Goal: Transaction & Acquisition: Purchase product/service

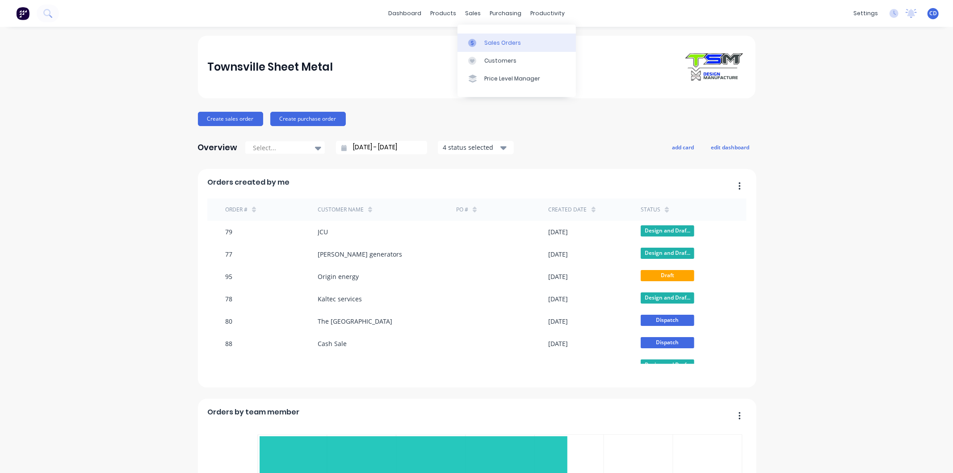
click at [490, 44] on div "Sales Orders" at bounding box center [502, 43] width 37 height 8
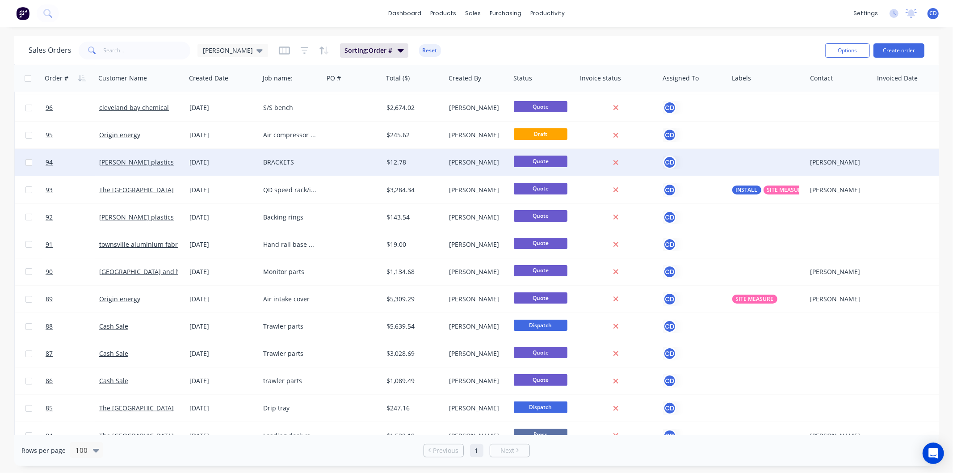
scroll to position [149, 0]
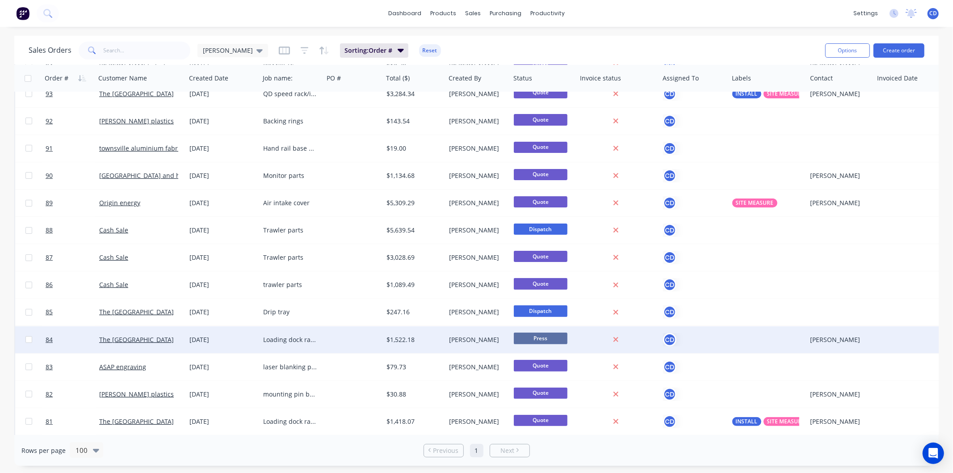
click at [219, 339] on div "18 Aug 2025" at bounding box center [222, 339] width 67 height 9
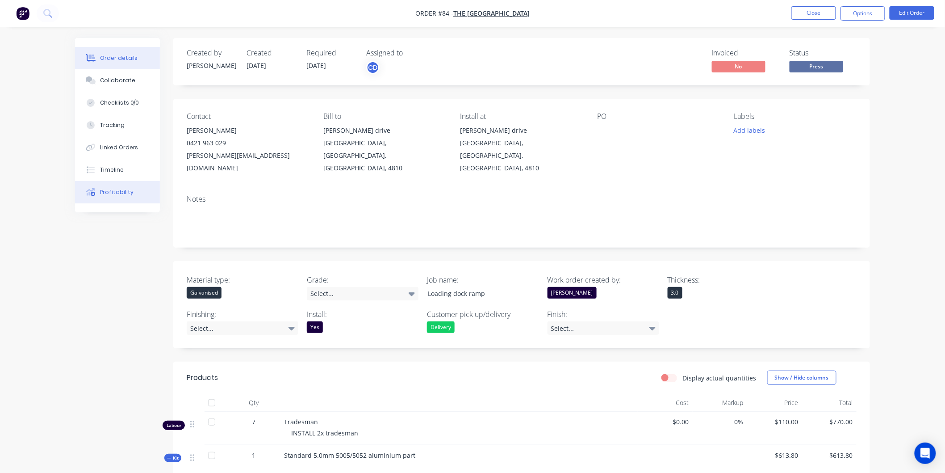
click at [113, 196] on button "Profitability" at bounding box center [117, 192] width 85 height 22
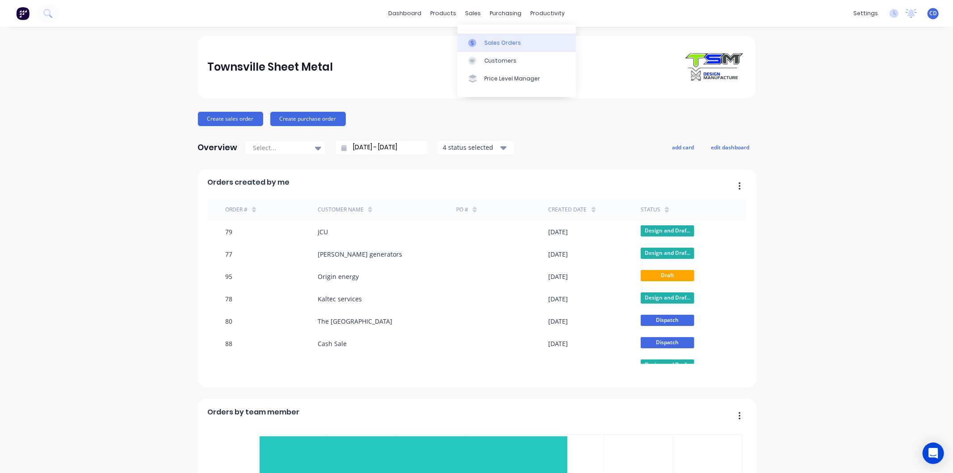
click at [487, 41] on div "Sales Orders" at bounding box center [502, 43] width 37 height 8
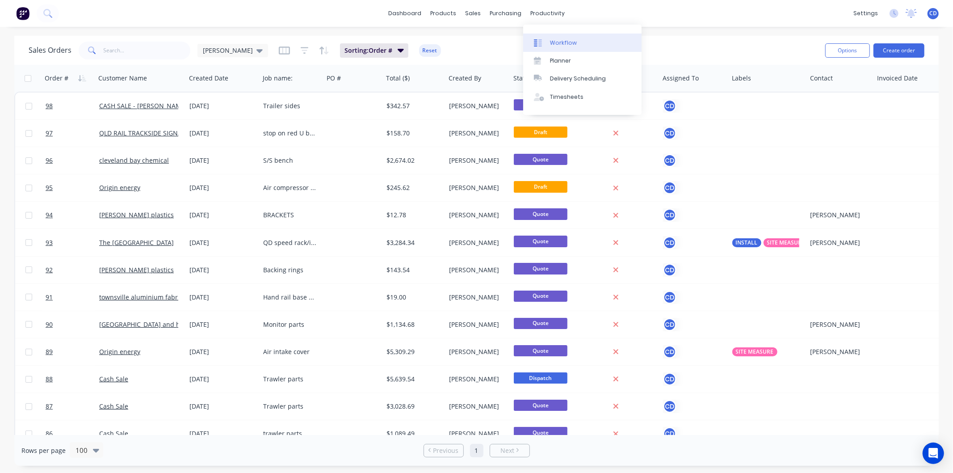
click at [561, 47] on link "Workflow" at bounding box center [582, 42] width 118 height 18
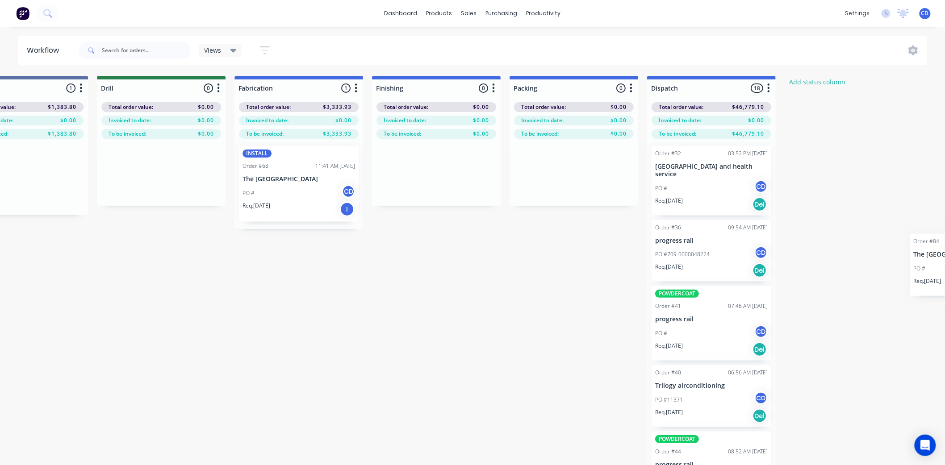
scroll to position [0, 1062]
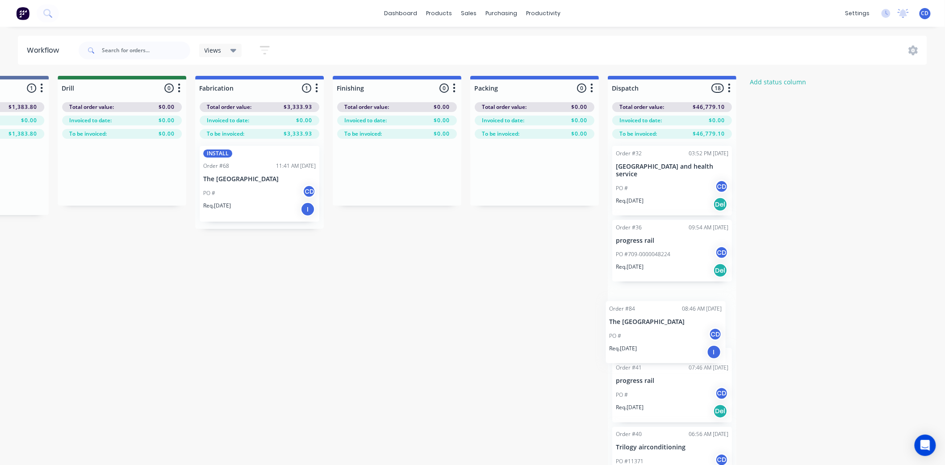
drag, startPoint x: 470, startPoint y: 154, endPoint x: 648, endPoint y: 311, distance: 237.4
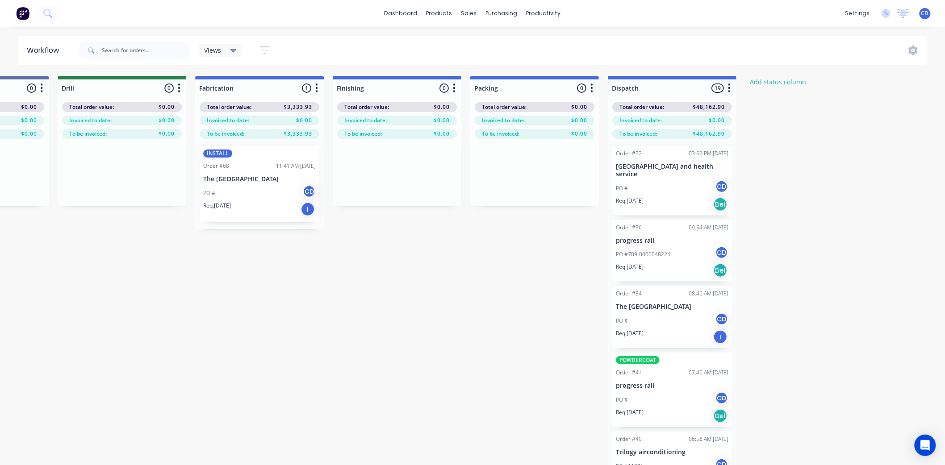
click at [231, 189] on div "PO # CD" at bounding box center [259, 193] width 113 height 17
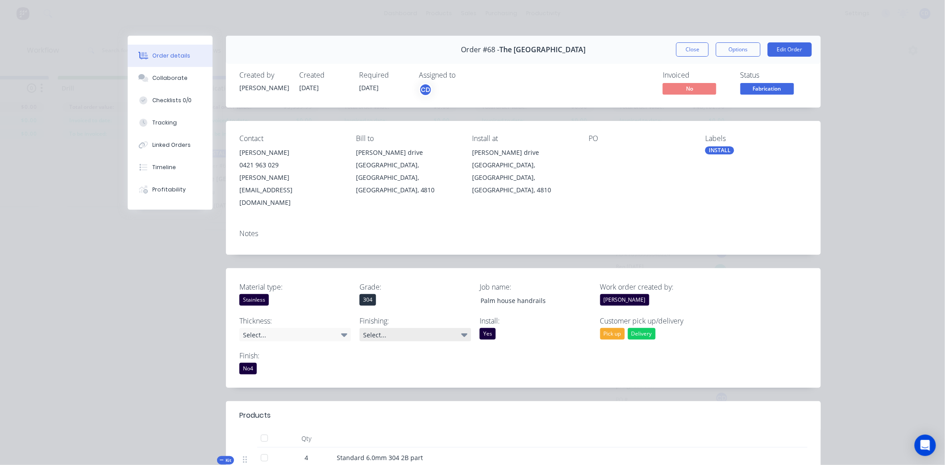
click at [461, 330] on icon at bounding box center [464, 335] width 6 height 10
click at [462, 334] on icon at bounding box center [464, 336] width 6 height 4
click at [461, 330] on icon at bounding box center [464, 335] width 6 height 10
click at [677, 48] on button "Close" at bounding box center [692, 49] width 33 height 14
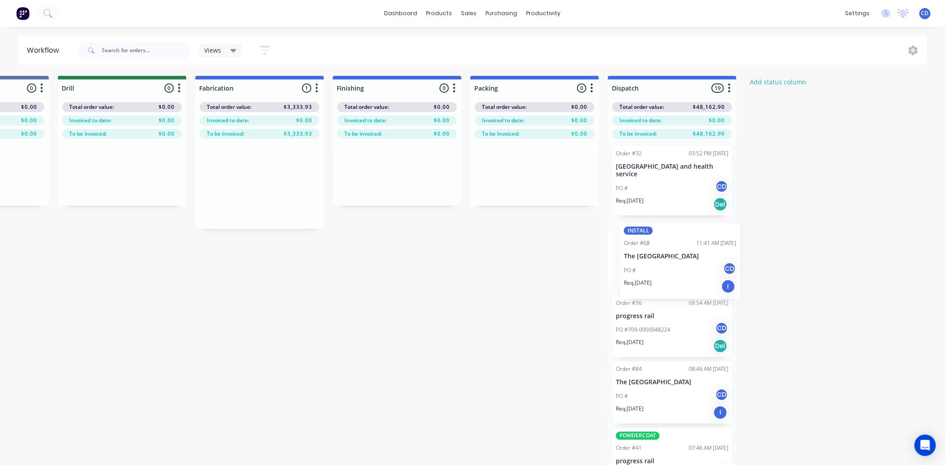
drag, startPoint x: 250, startPoint y: 167, endPoint x: 674, endPoint y: 247, distance: 431.8
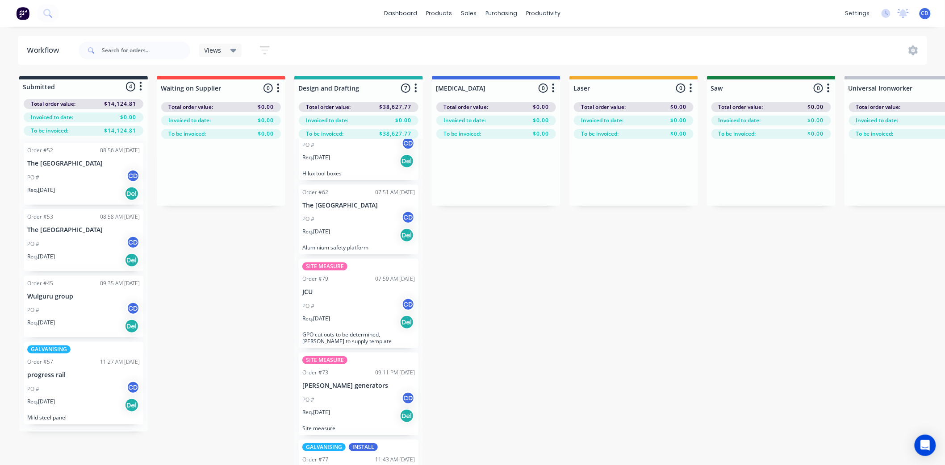
scroll to position [174, 0]
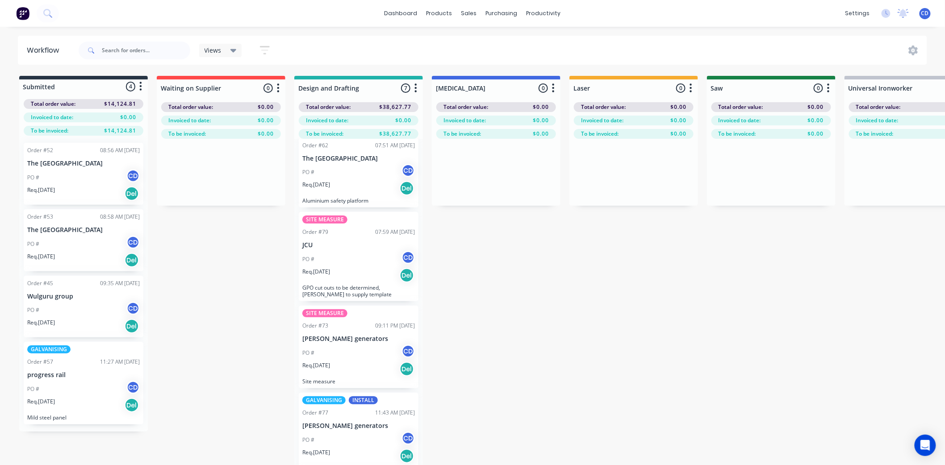
click at [351, 367] on div "Req. 28/07/25 Del" at bounding box center [358, 369] width 113 height 15
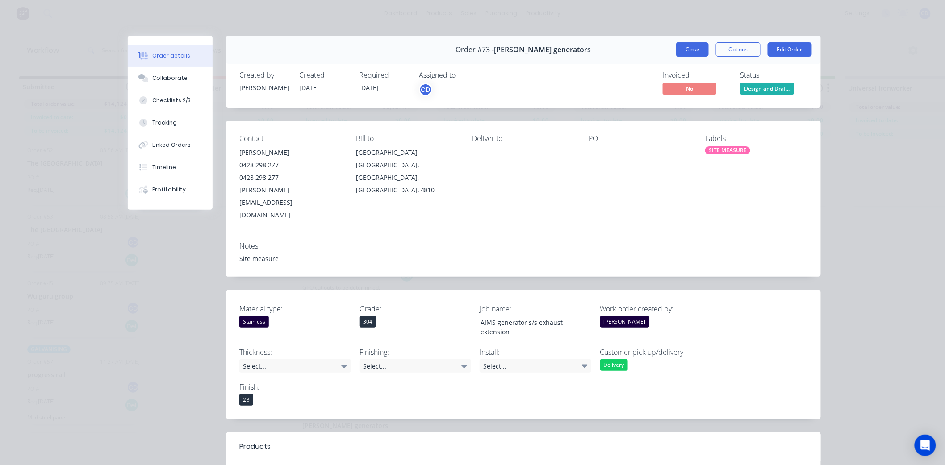
click at [702, 46] on button "Close" at bounding box center [692, 49] width 33 height 14
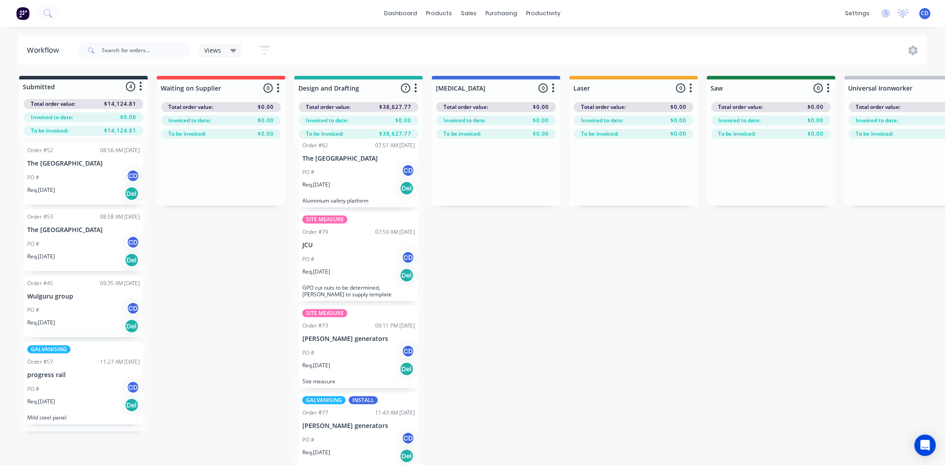
scroll to position [224, 0]
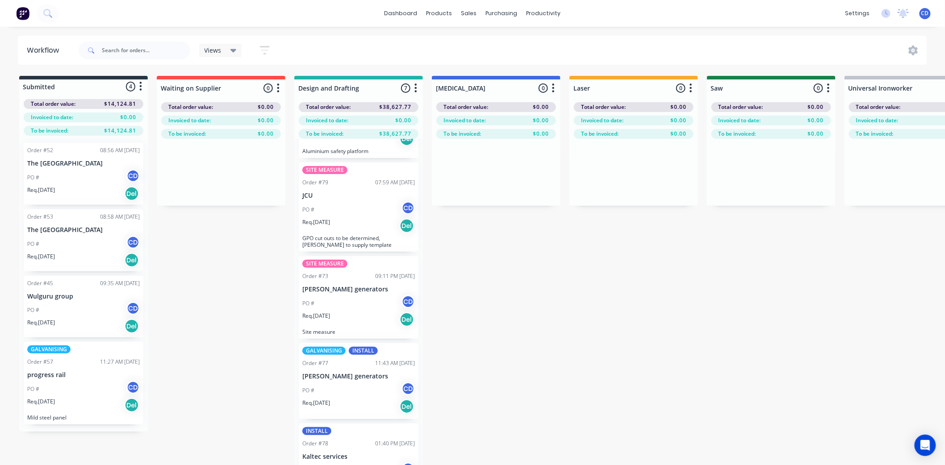
click at [368, 396] on div "PO # CD" at bounding box center [358, 390] width 113 height 17
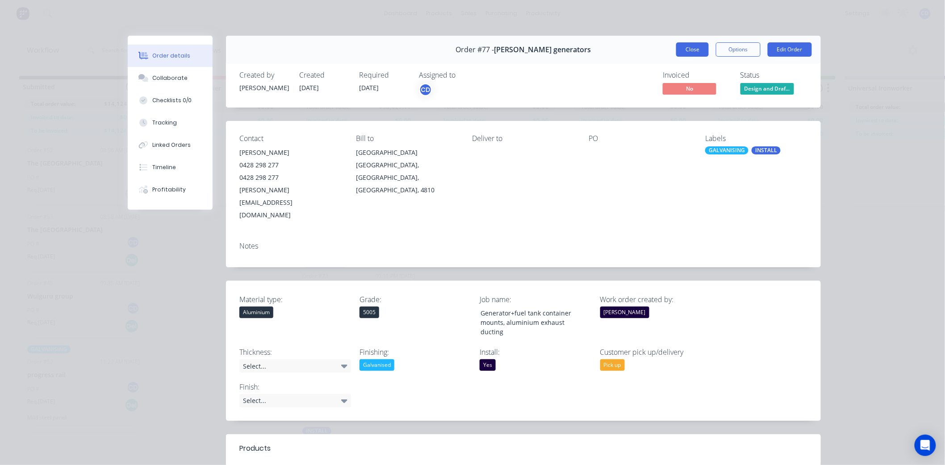
click at [679, 47] on button "Close" at bounding box center [692, 49] width 33 height 14
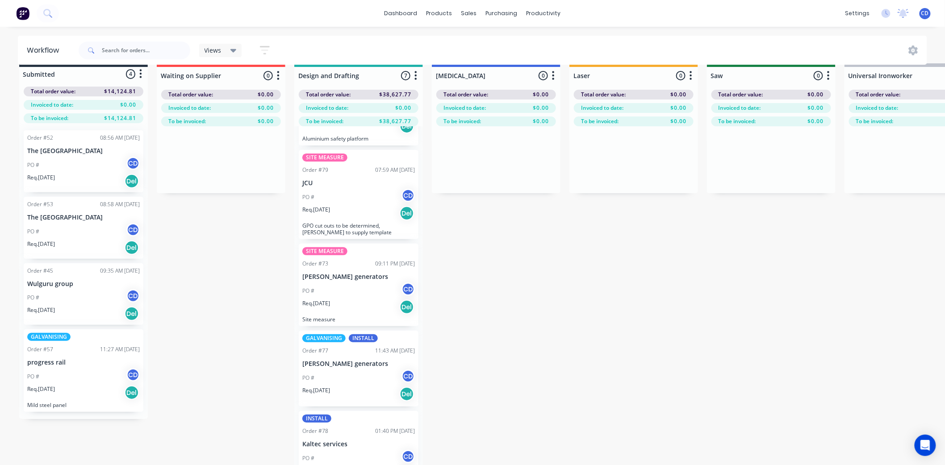
scroll to position [0, 0]
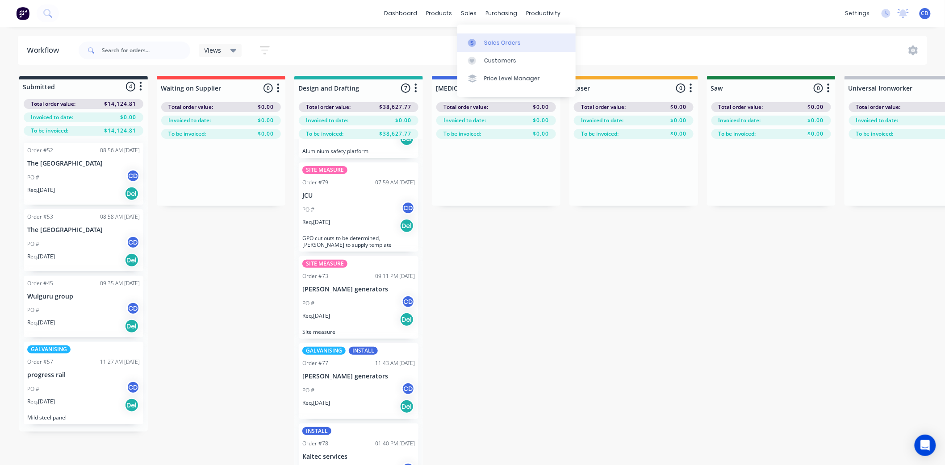
click at [496, 39] on div "Sales Orders" at bounding box center [502, 43] width 37 height 8
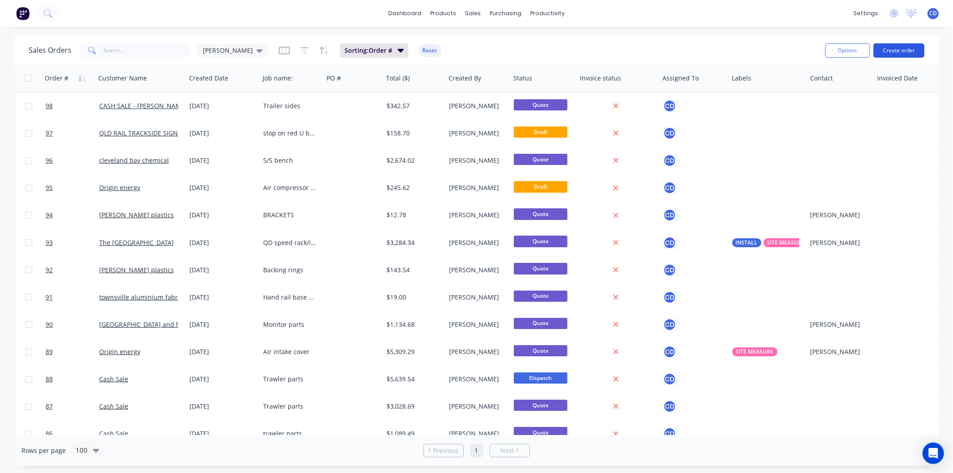
click at [896, 48] on button "Create order" at bounding box center [898, 50] width 51 height 14
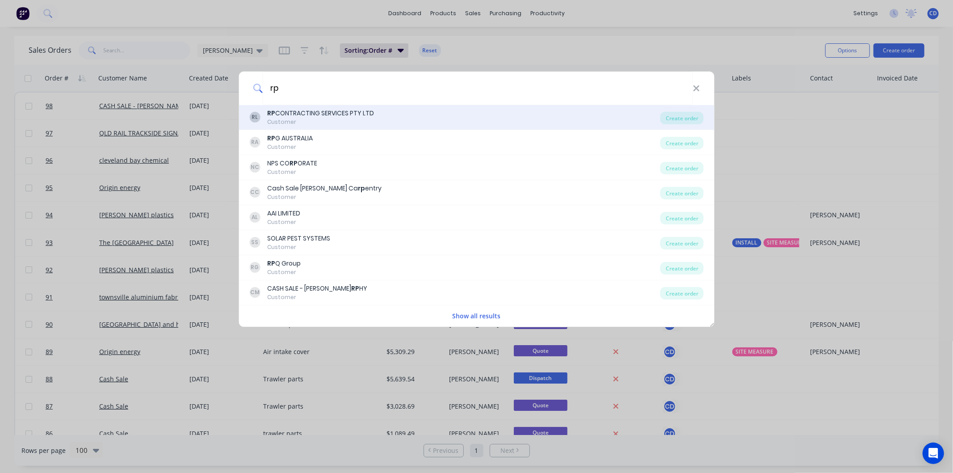
type input "rp"
click at [393, 118] on div "RL RP CONTRACTING SERVICES PTY LTD Customer" at bounding box center [454, 117] width 411 height 17
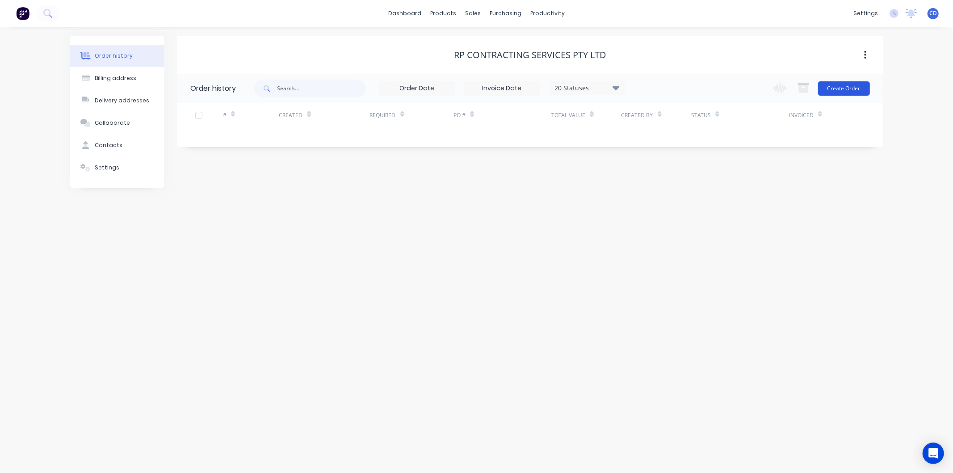
click at [843, 87] on button "Create Order" at bounding box center [844, 88] width 52 height 14
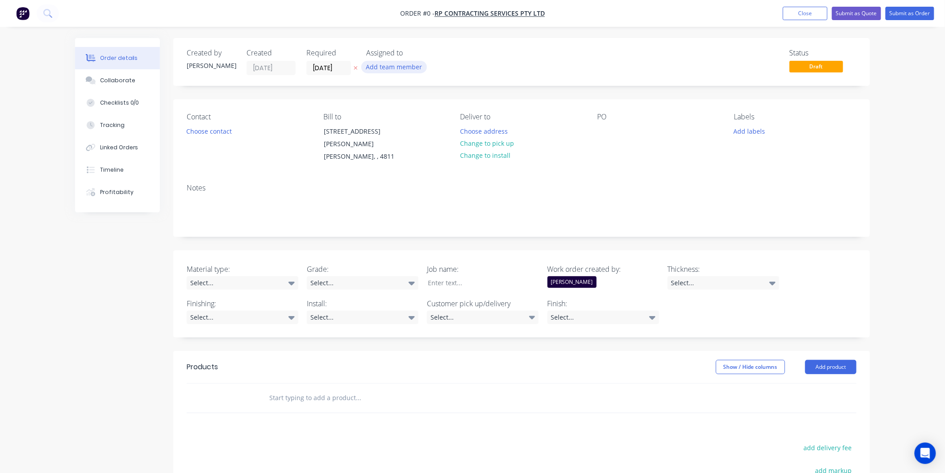
click at [393, 65] on button "Add team member" at bounding box center [394, 67] width 66 height 12
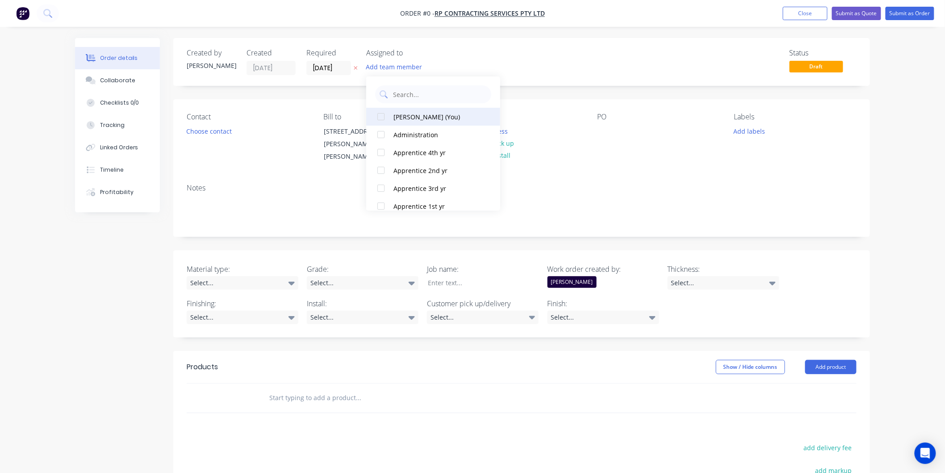
click at [421, 113] on div "[PERSON_NAME] (You)" at bounding box center [437, 116] width 89 height 9
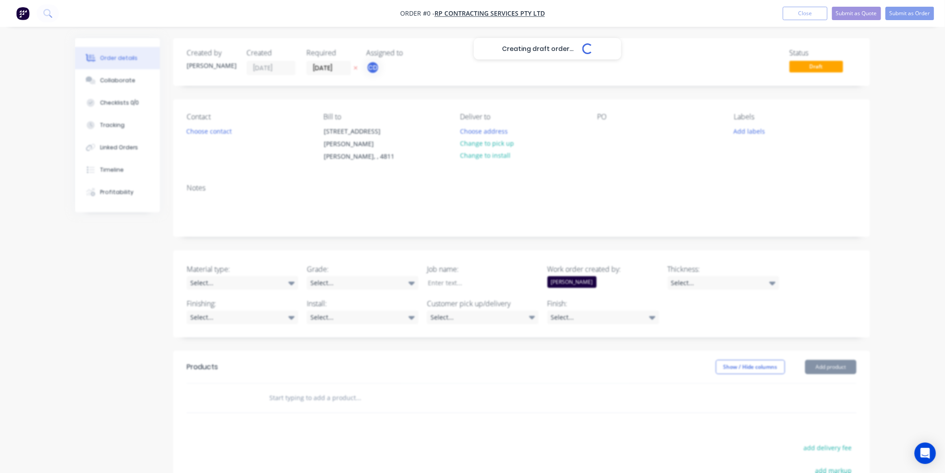
click at [285, 170] on div "Creating draft order... Loading... Order details Collaborate Checklists 0/0 Tra…" at bounding box center [472, 339] width 813 height 603
click at [228, 132] on button "Choose contact" at bounding box center [209, 131] width 55 height 12
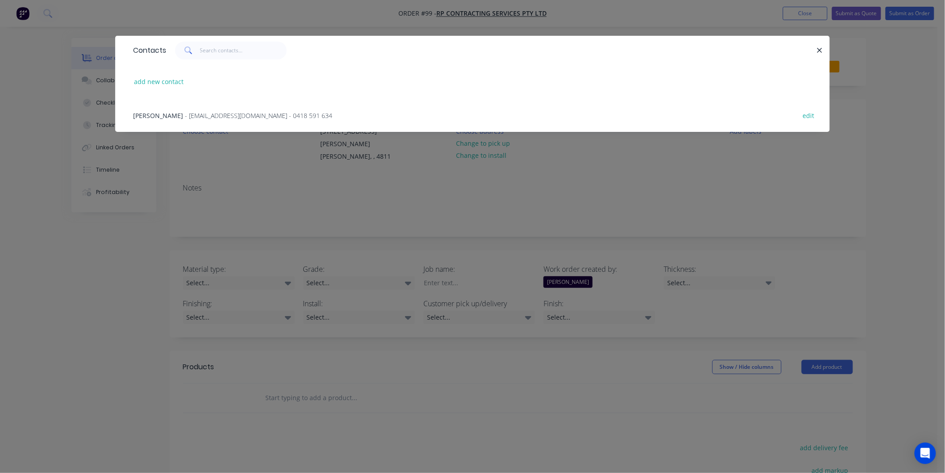
click at [222, 115] on span "- [EMAIL_ADDRESS][DOMAIN_NAME] - 0418 591 634" at bounding box center [258, 115] width 147 height 8
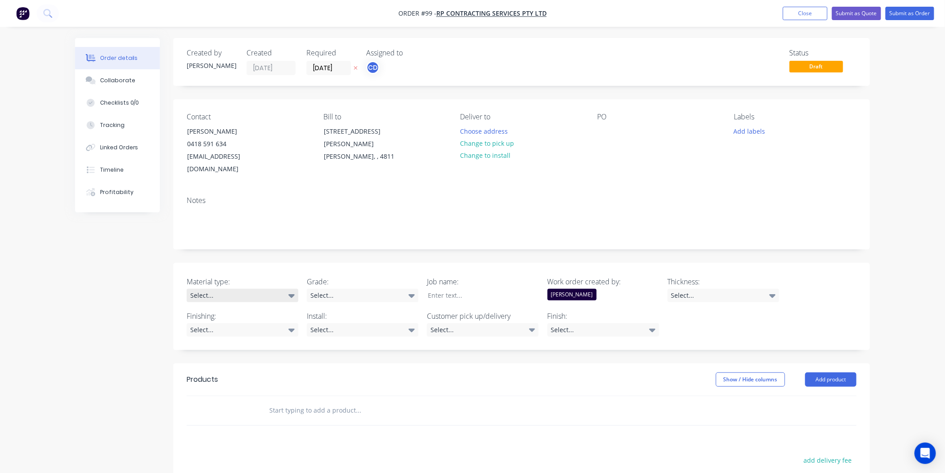
click at [291, 294] on icon at bounding box center [292, 296] width 6 height 4
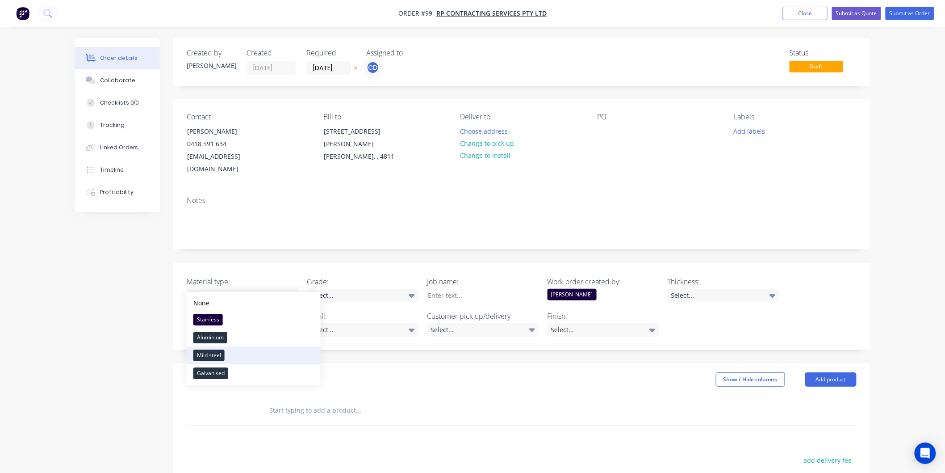
click at [242, 355] on button "Mild steel" at bounding box center [254, 355] width 134 height 18
click at [412, 290] on icon at bounding box center [412, 295] width 6 height 10
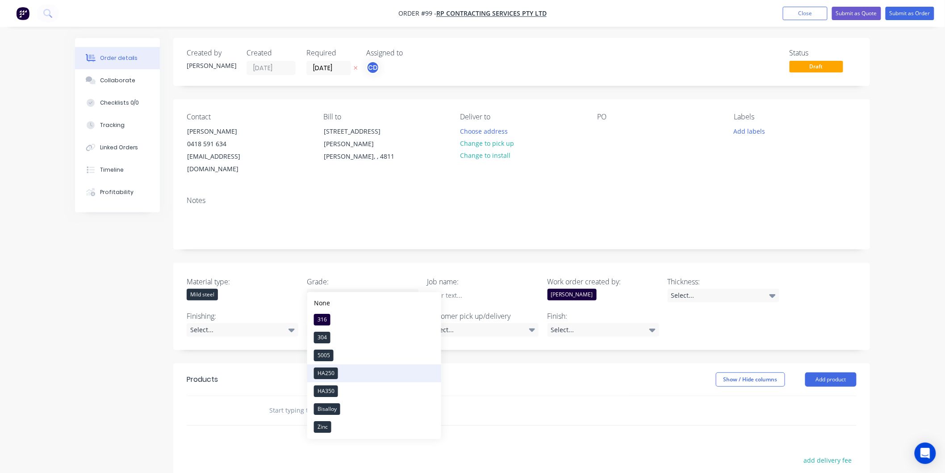
click at [350, 367] on button "HA250" at bounding box center [374, 373] width 134 height 18
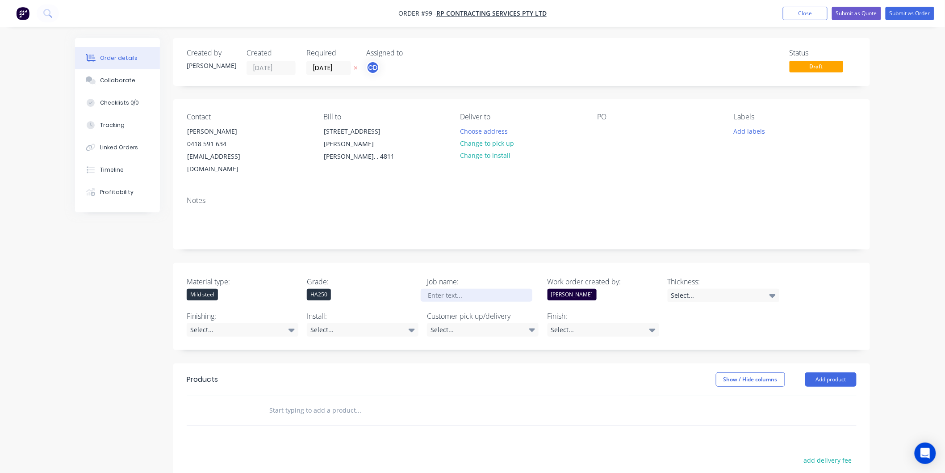
click at [467, 289] on div at bounding box center [477, 295] width 112 height 13
click at [771, 290] on icon at bounding box center [773, 295] width 6 height 10
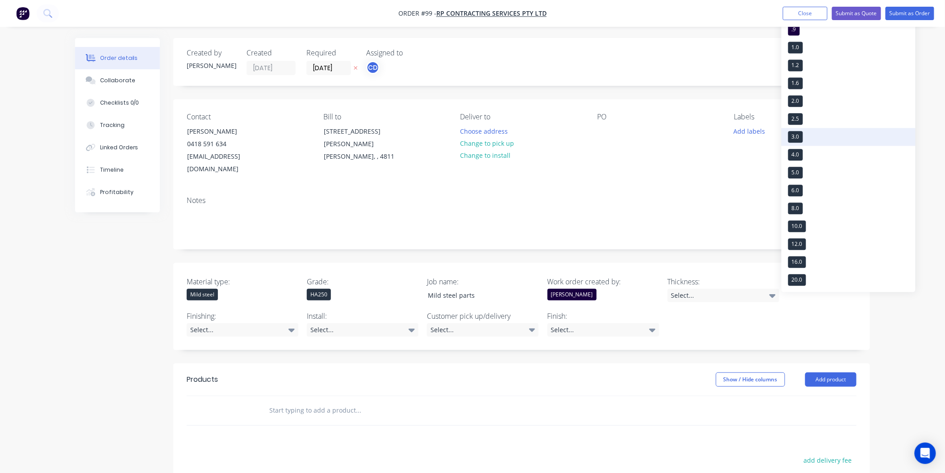
click at [808, 135] on button "3.0" at bounding box center [849, 137] width 134 height 18
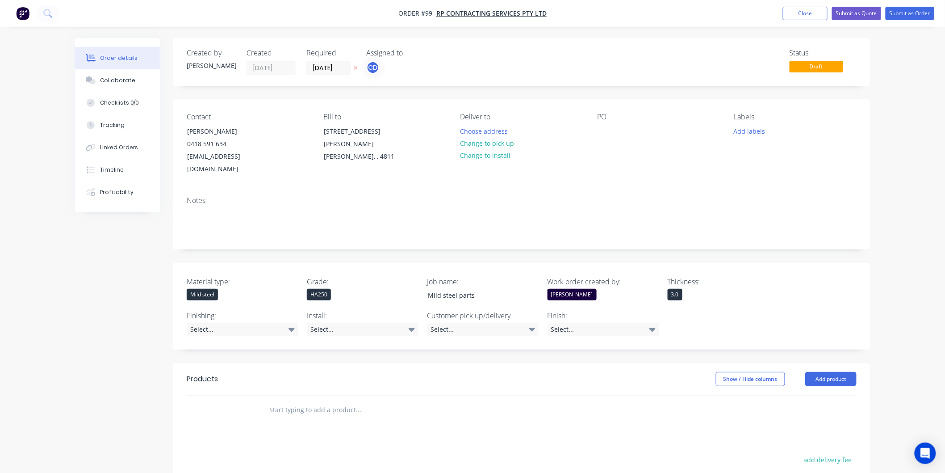
click at [695, 289] on div "3.0" at bounding box center [724, 295] width 112 height 12
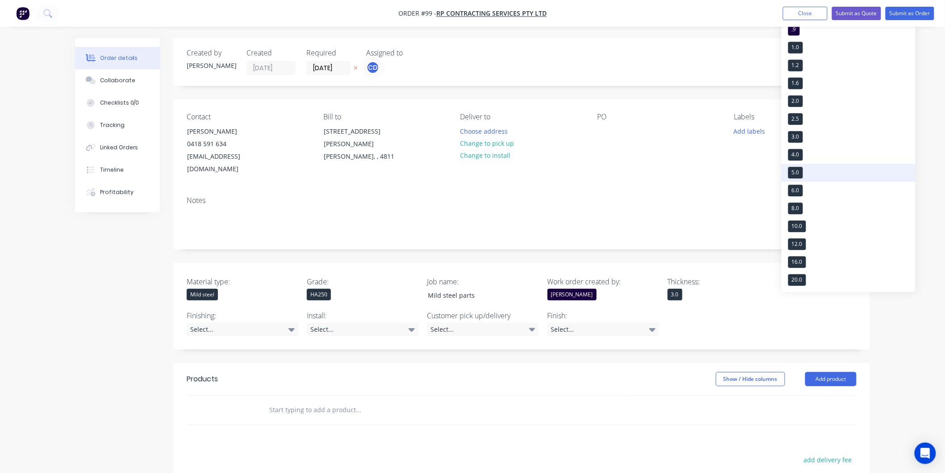
click at [808, 172] on button "5.0" at bounding box center [849, 172] width 134 height 18
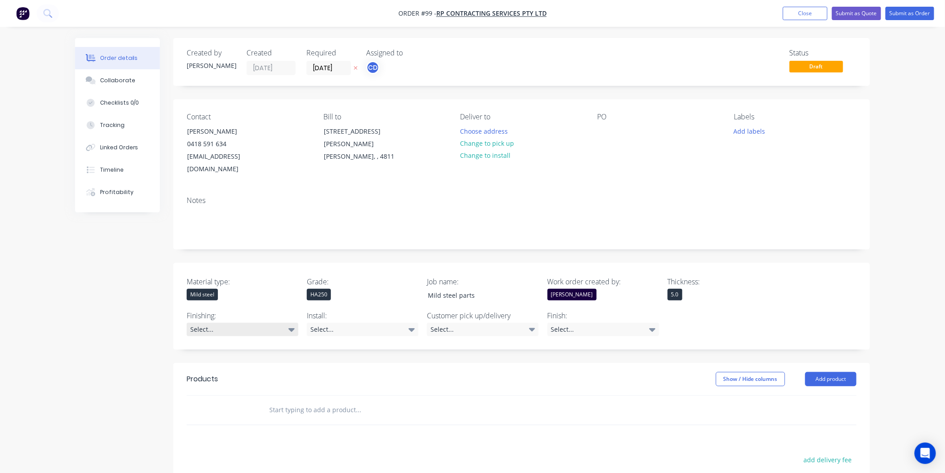
click at [289, 324] on icon at bounding box center [292, 329] width 6 height 10
click at [374, 322] on div "Select..." at bounding box center [363, 328] width 112 height 13
click at [335, 369] on button "No" at bounding box center [374, 371] width 134 height 18
click at [475, 322] on div "Select..." at bounding box center [483, 328] width 112 height 13
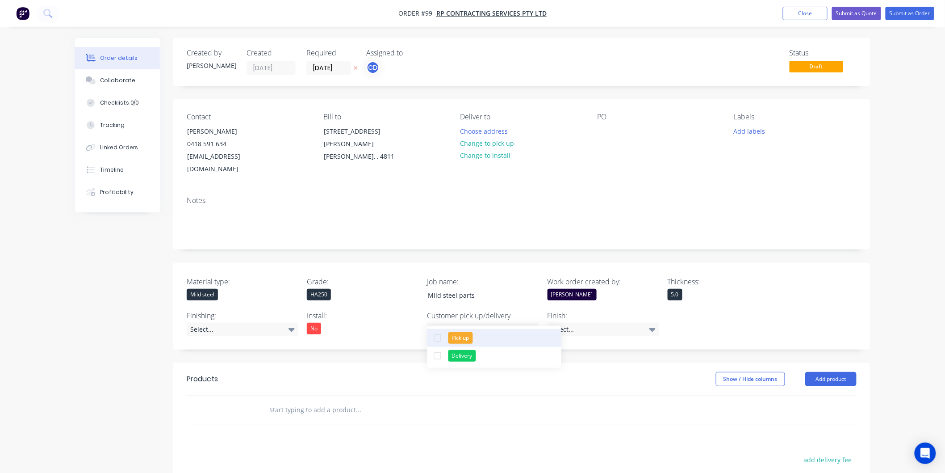
click at [459, 338] on div "Pick up" at bounding box center [460, 338] width 25 height 12
click at [585, 322] on div "Select..." at bounding box center [604, 328] width 112 height 13
click at [794, 296] on div "Material type: Mild steel Grade: HA250 Job name: Mild steel parts Work order cr…" at bounding box center [521, 306] width 697 height 87
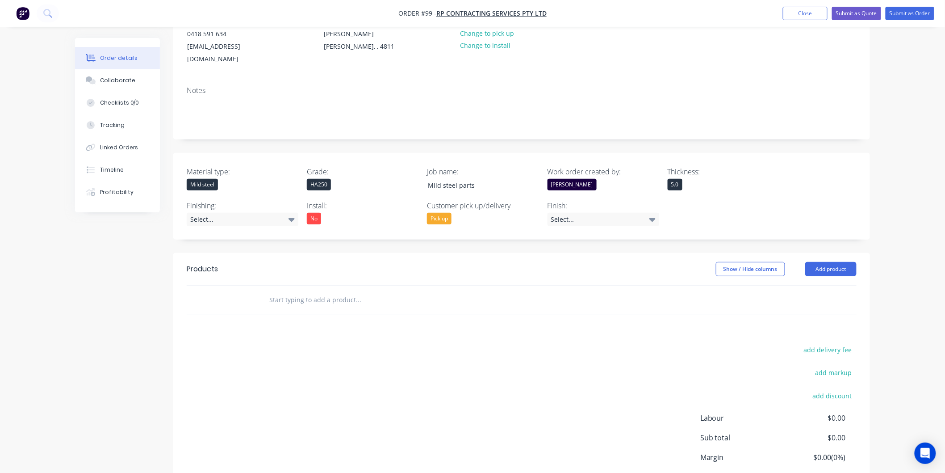
scroll to position [149, 0]
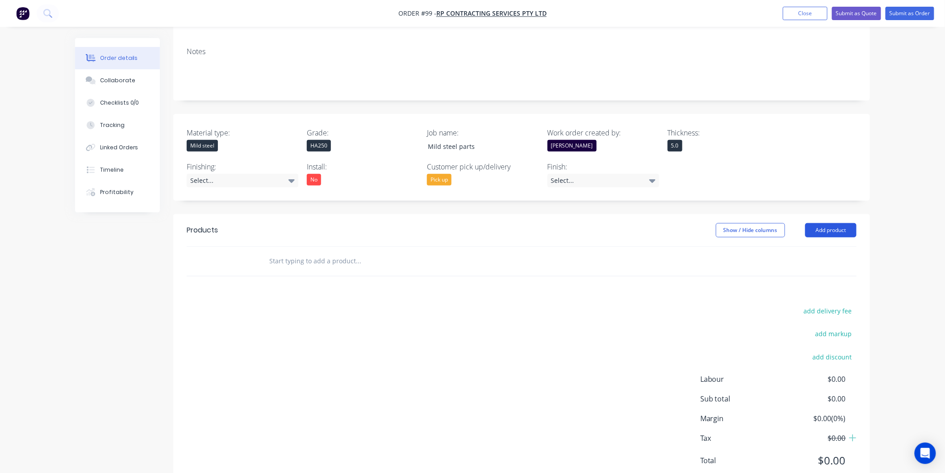
click at [821, 223] on button "Add product" at bounding box center [830, 230] width 51 height 14
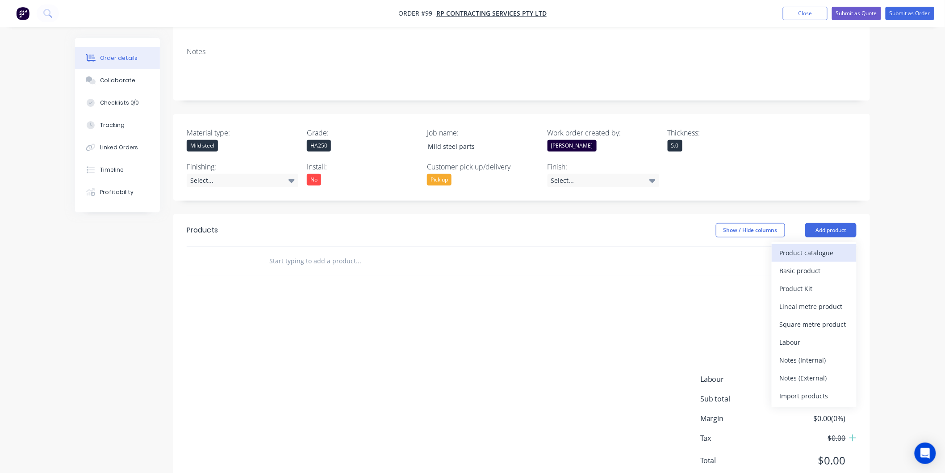
click at [817, 246] on div "Product catalogue" at bounding box center [814, 252] width 69 height 13
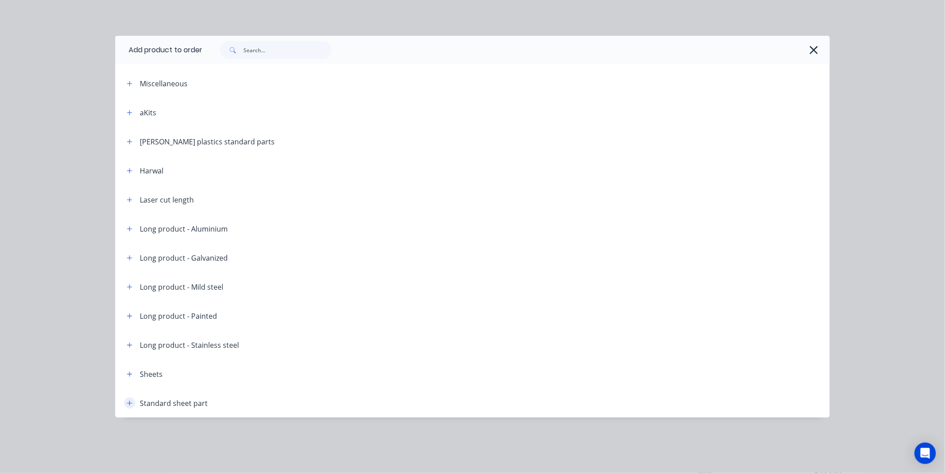
click at [130, 405] on icon "button" at bounding box center [129, 402] width 5 height 5
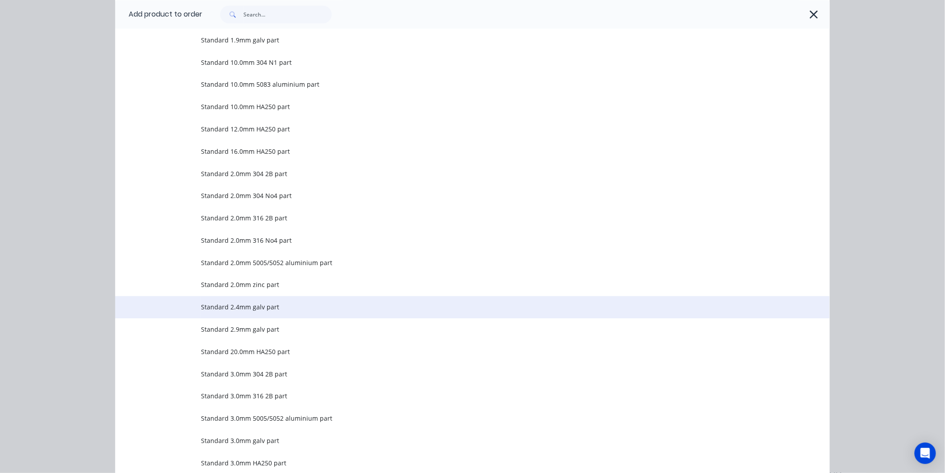
scroll to position [794, 0]
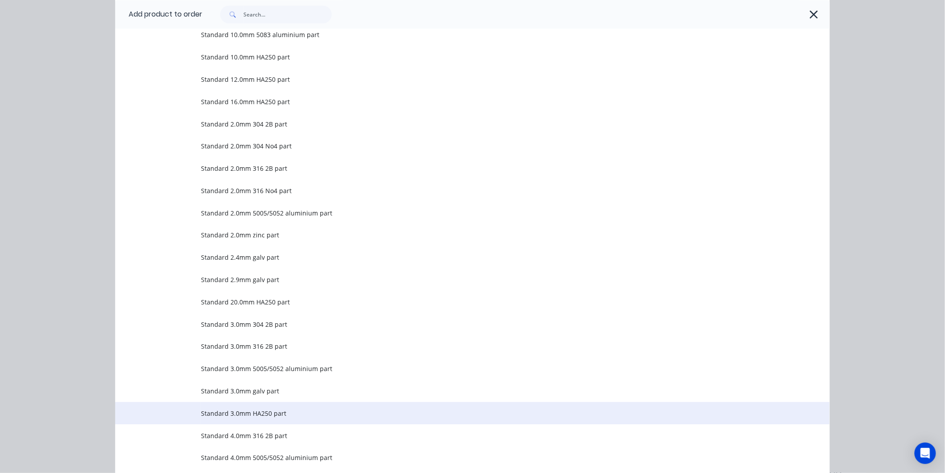
click at [210, 411] on span "Standard 3.0mm HA250 part" at bounding box center [452, 412] width 503 height 9
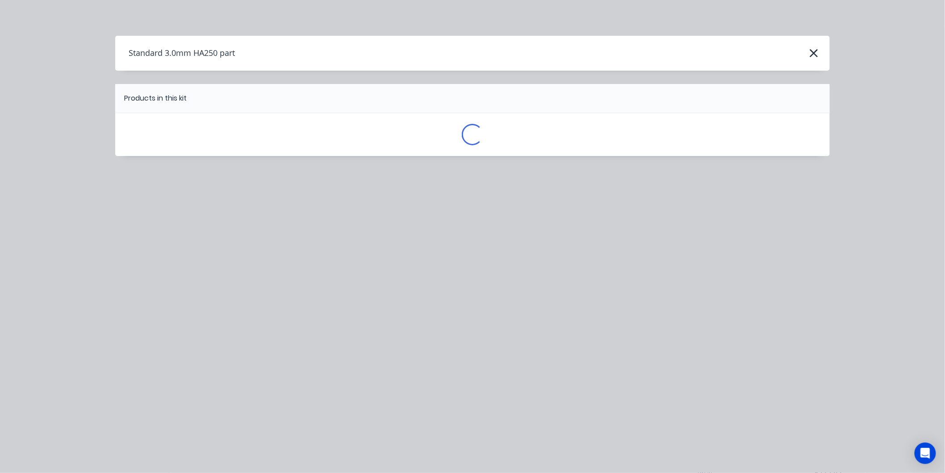
scroll to position [0, 0]
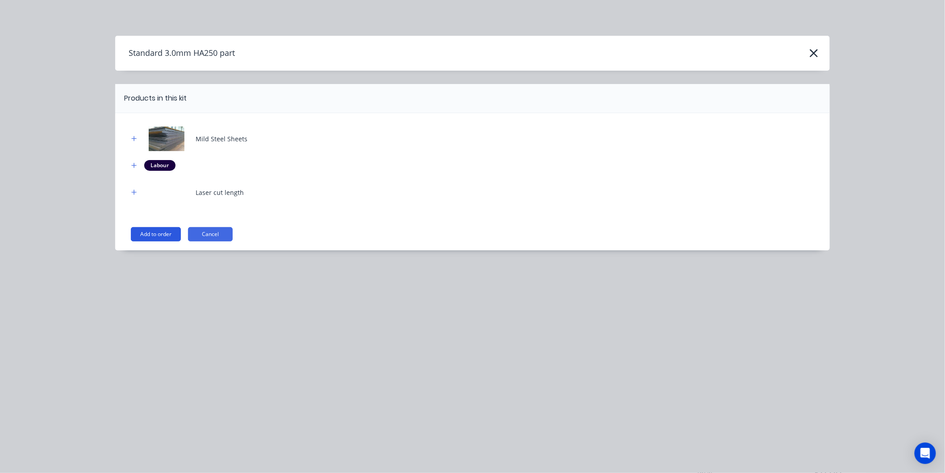
click at [161, 234] on button "Add to order" at bounding box center [156, 234] width 50 height 14
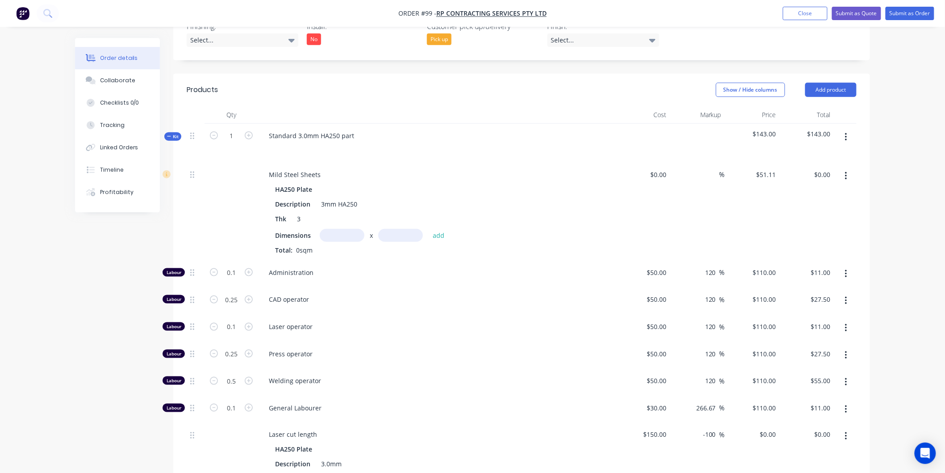
scroll to position [297, 0]
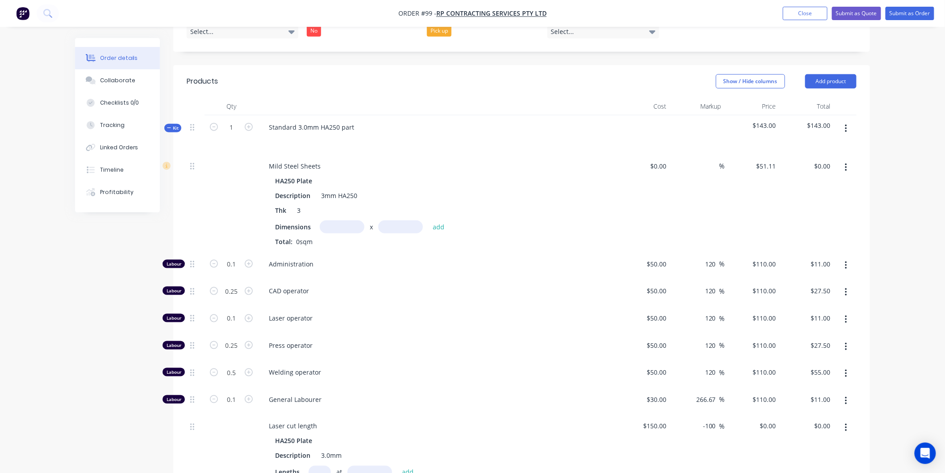
click at [342, 220] on input "text" at bounding box center [342, 226] width 45 height 13
type input "0.05m"
click at [389, 220] on input "text" at bounding box center [400, 226] width 45 height 13
type input "2m"
click at [436, 221] on button "add" at bounding box center [438, 227] width 21 height 12
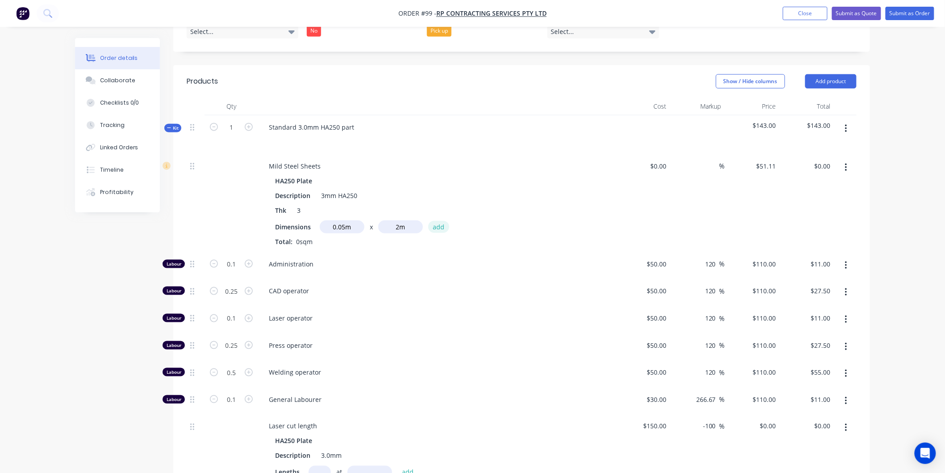
type input "$5.11"
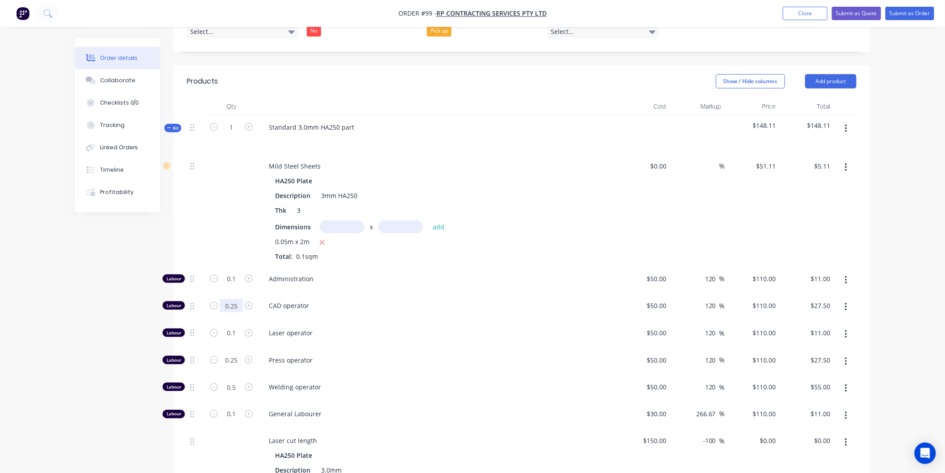
click at [237, 285] on input "0.25" at bounding box center [231, 278] width 23 height 13
type input "0"
type input "$0.00"
click at [369, 328] on span "Laser operator" at bounding box center [440, 332] width 343 height 9
click at [240, 285] on input "0.1" at bounding box center [231, 278] width 23 height 13
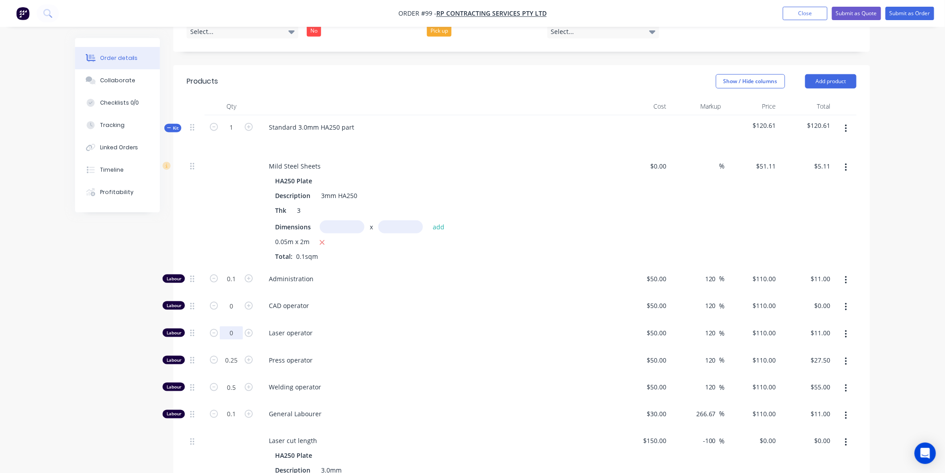
type input "0"
type input "$0.00"
click at [384, 328] on span "Laser operator" at bounding box center [440, 332] width 343 height 9
click at [239, 285] on input "0.5" at bounding box center [231, 278] width 23 height 13
type input "0"
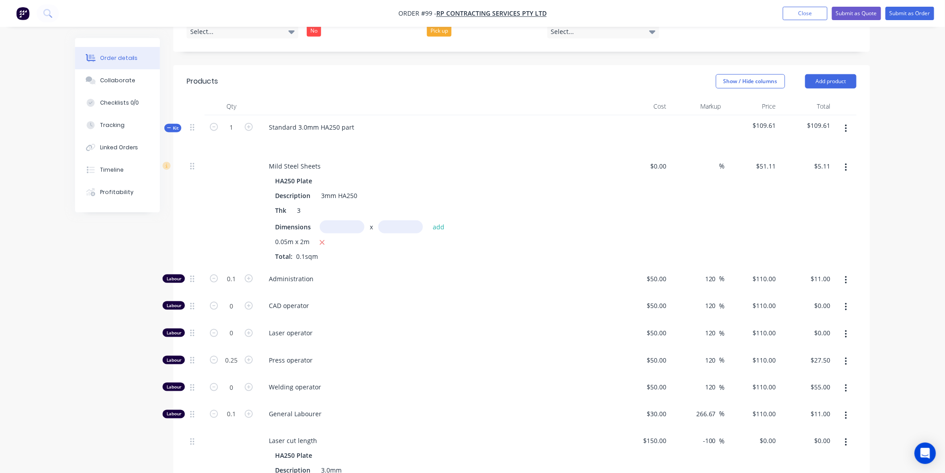
type input "$0.00"
click at [436, 361] on div "Press operator" at bounding box center [436, 361] width 357 height 27
click at [239, 285] on input "0.1" at bounding box center [231, 278] width 23 height 13
type input "0"
type input "$0.00"
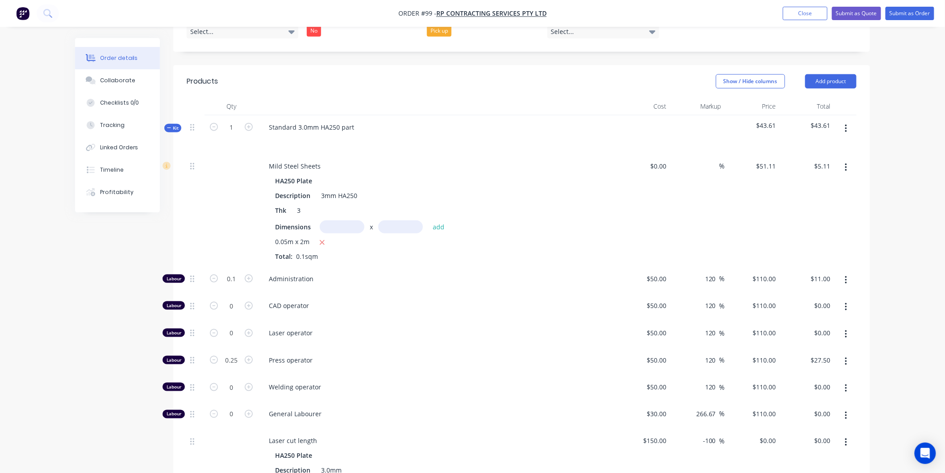
click at [368, 402] on div "General Labourer" at bounding box center [436, 415] width 357 height 27
click at [834, 74] on button "Add product" at bounding box center [830, 81] width 51 height 14
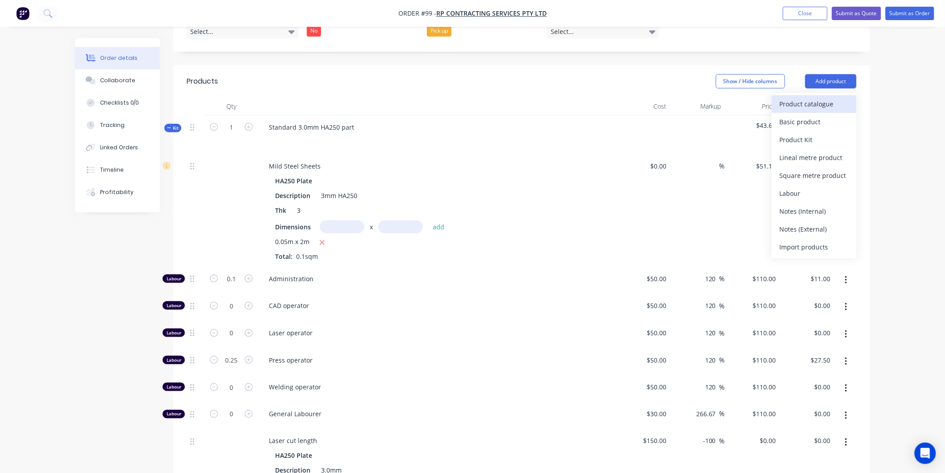
click at [824, 97] on div "Product catalogue" at bounding box center [814, 103] width 69 height 13
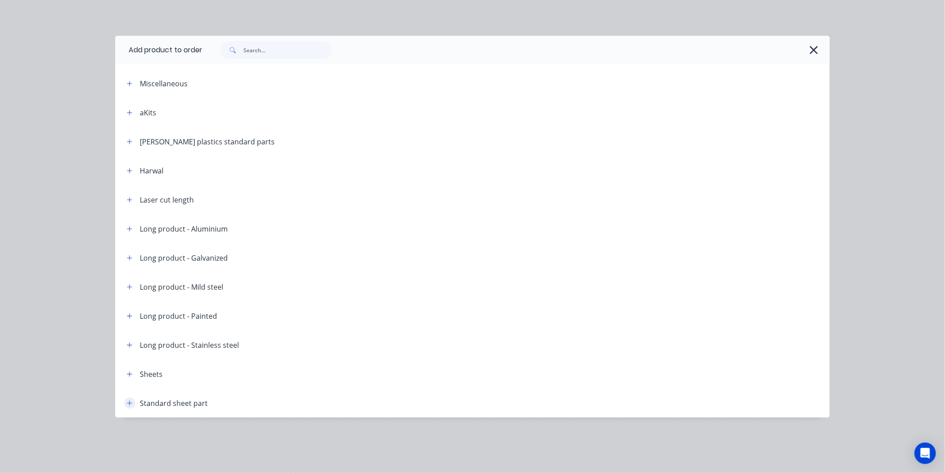
click at [133, 405] on button "button" at bounding box center [129, 402] width 11 height 11
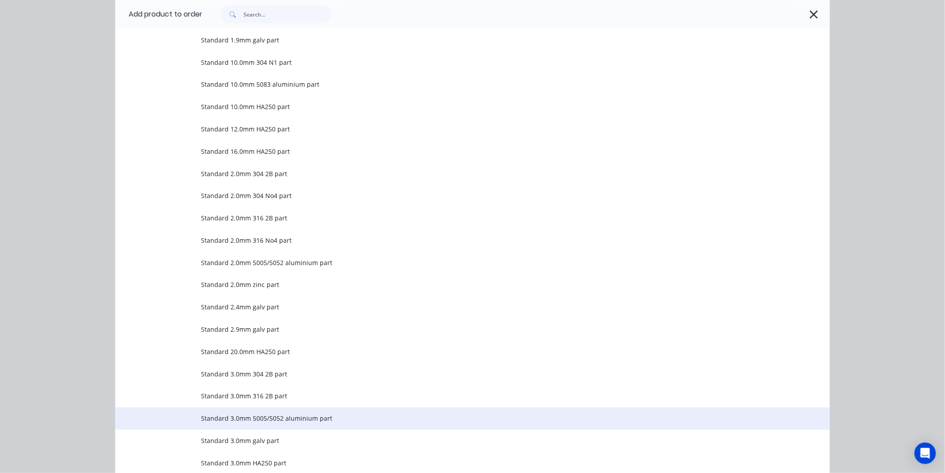
scroll to position [794, 0]
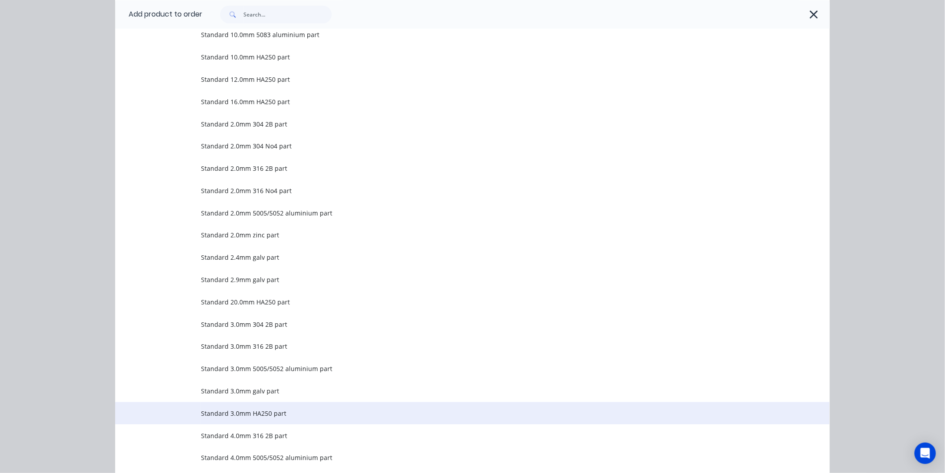
click at [230, 412] on span "Standard 3.0mm HA250 part" at bounding box center [452, 412] width 503 height 9
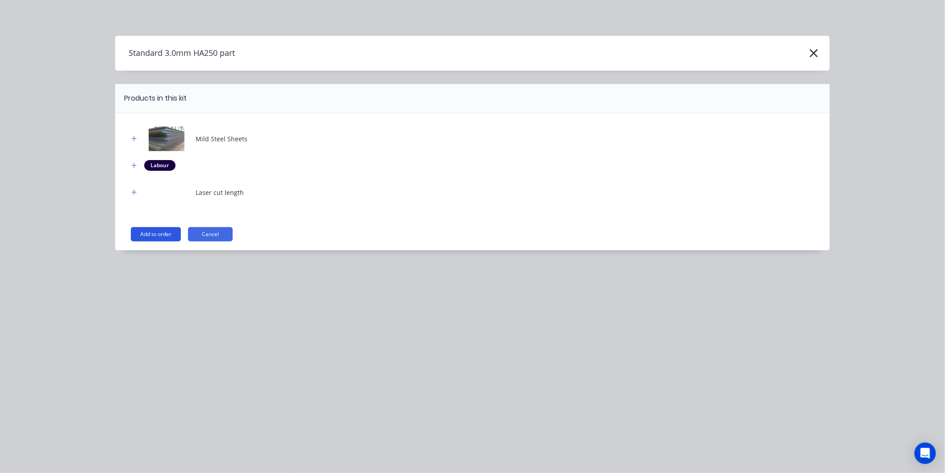
click at [155, 233] on button "Add to order" at bounding box center [156, 234] width 50 height 14
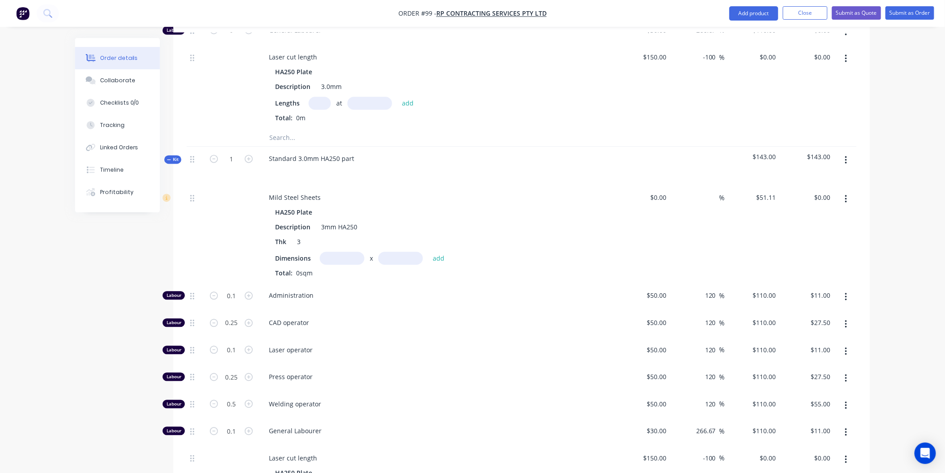
scroll to position [695, 0]
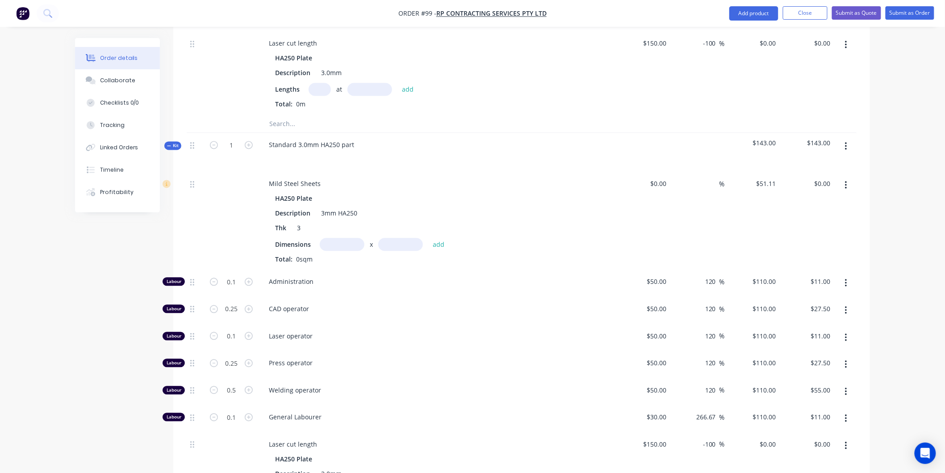
click at [333, 238] on input "text" at bounding box center [342, 244] width 45 height 13
type input "0.4m"
click at [395, 238] on input "text" at bounding box center [400, 244] width 45 height 13
type input "2.1m"
click at [440, 239] on button "add" at bounding box center [438, 245] width 21 height 12
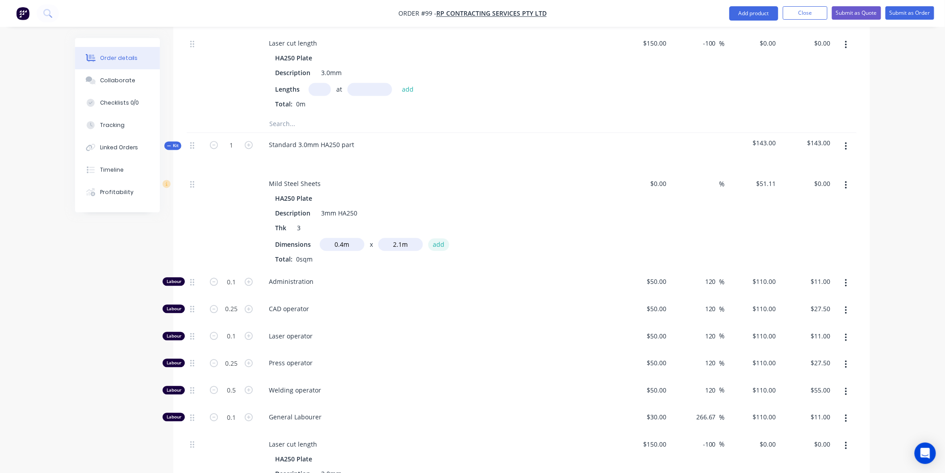
type input "$42.93"
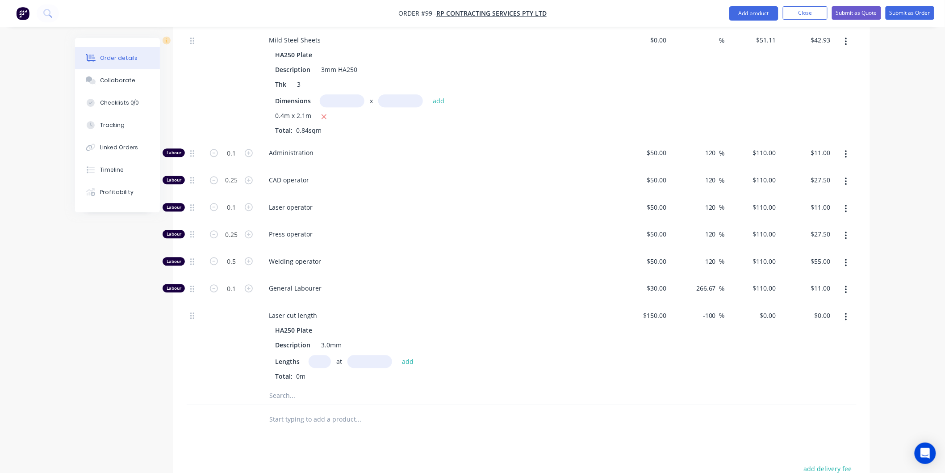
scroll to position [843, 0]
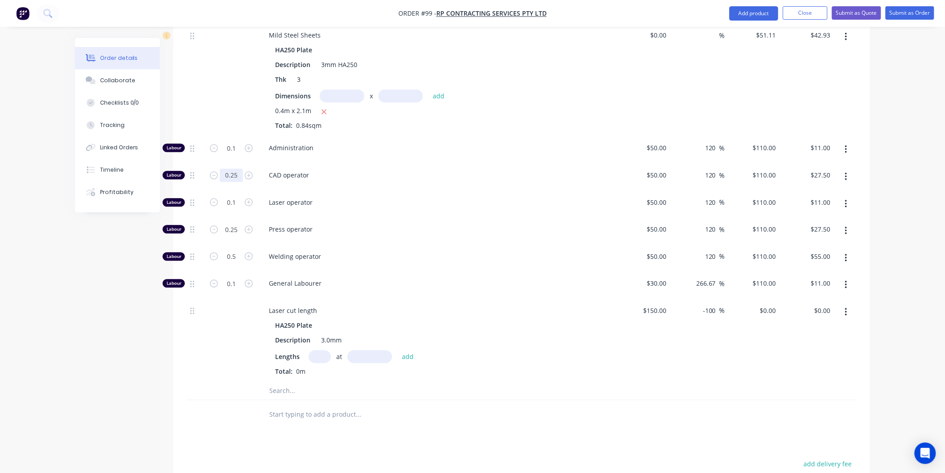
type input "0"
click at [339, 197] on span "Laser operator" at bounding box center [440, 201] width 343 height 9
type input "$0.00"
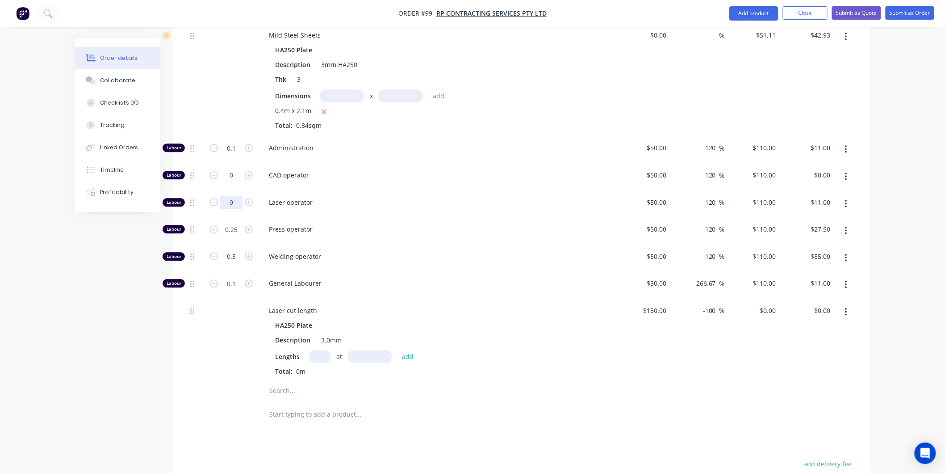
type input "0"
type input "$0.00"
drag, startPoint x: 383, startPoint y: 198, endPoint x: 340, endPoint y: 210, distance: 44.4
click at [383, 198] on div "Laser operator" at bounding box center [436, 203] width 357 height 27
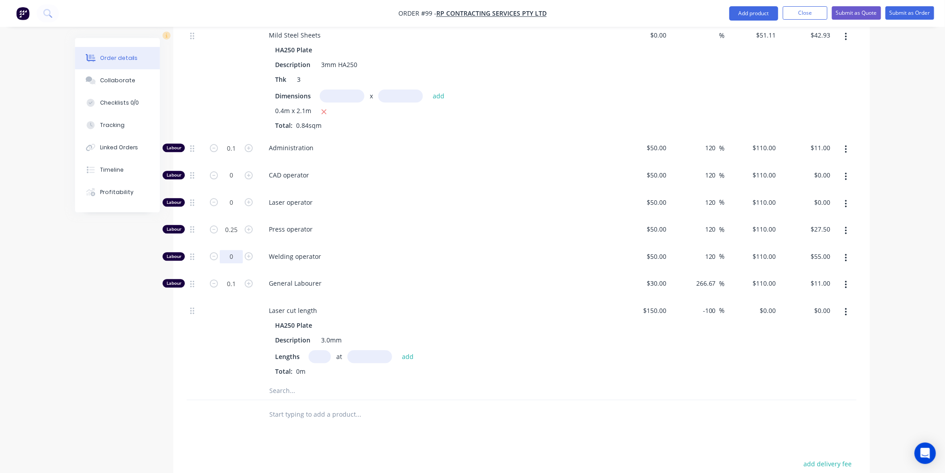
type input "0"
type input "$0.00"
drag, startPoint x: 340, startPoint y: 244, endPoint x: 293, endPoint y: 251, distance: 47.4
click at [340, 251] on span "Welding operator" at bounding box center [440, 255] width 343 height 9
drag, startPoint x: 230, startPoint y: 271, endPoint x: 239, endPoint y: 271, distance: 8.5
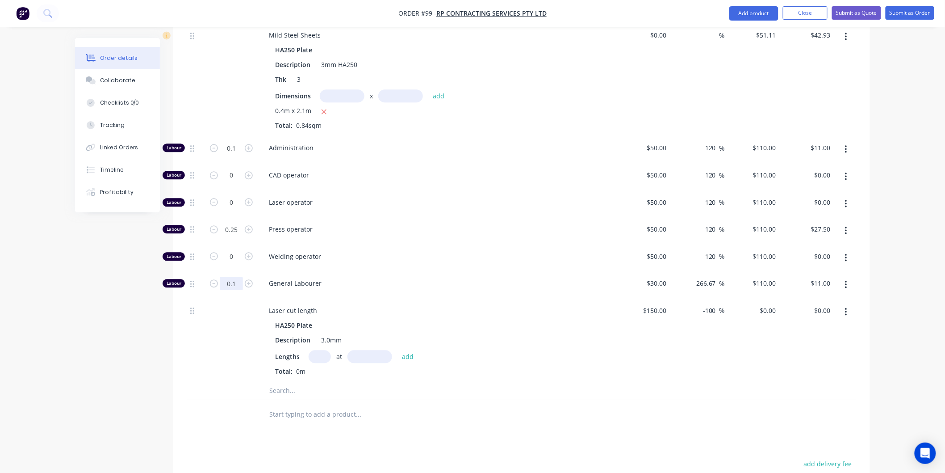
type input "0"
type input "$0.00"
click at [364, 251] on div "Welding operator" at bounding box center [436, 257] width 357 height 27
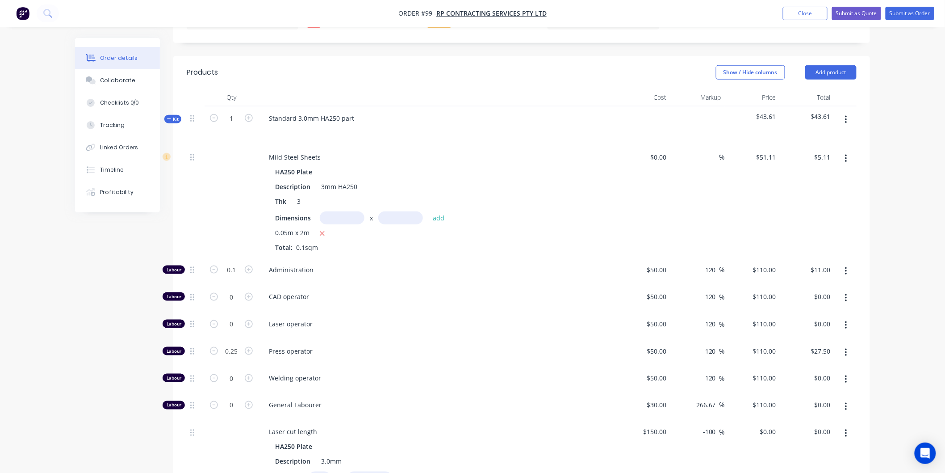
scroll to position [297, 0]
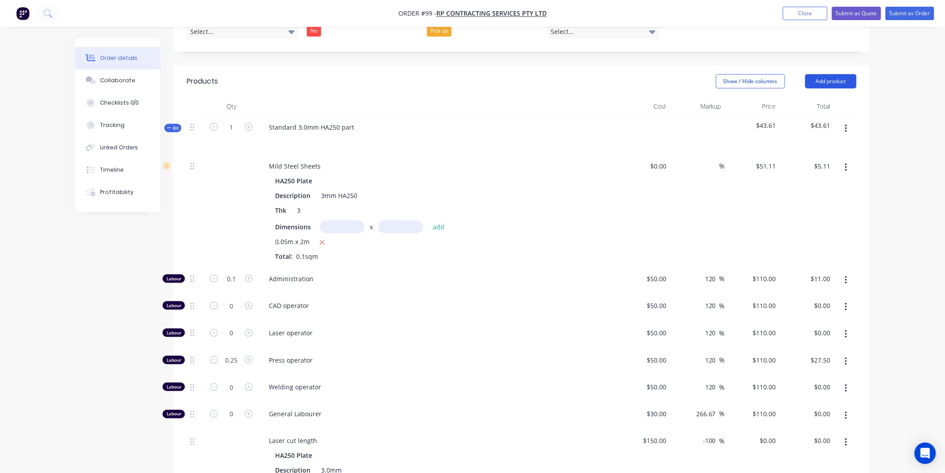
click at [820, 74] on button "Add product" at bounding box center [830, 81] width 51 height 14
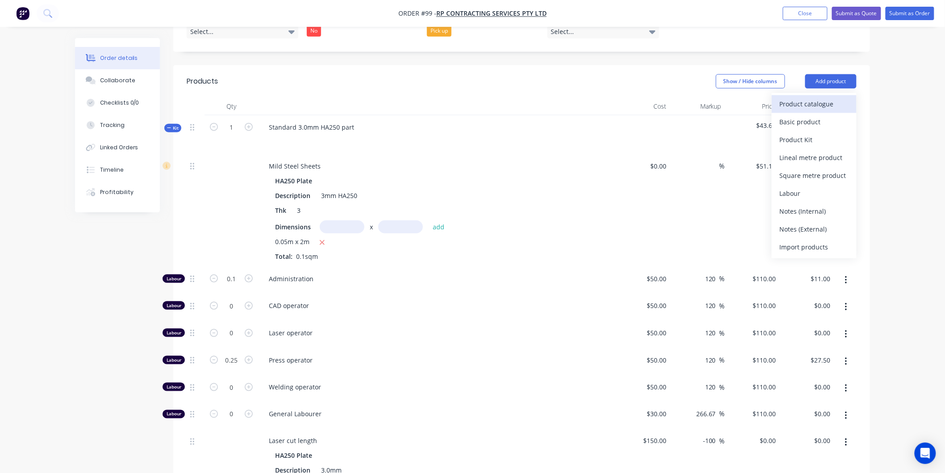
click at [806, 97] on div "Product catalogue" at bounding box center [814, 103] width 69 height 13
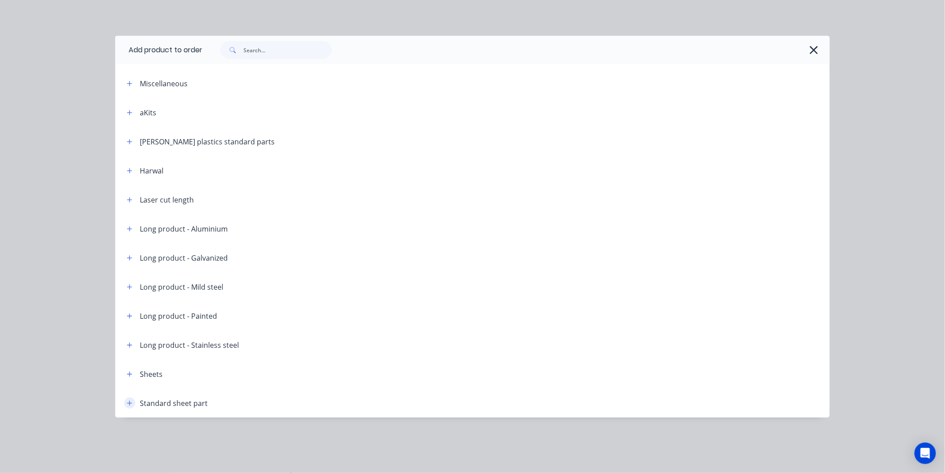
click at [132, 402] on icon "button" at bounding box center [129, 403] width 5 height 6
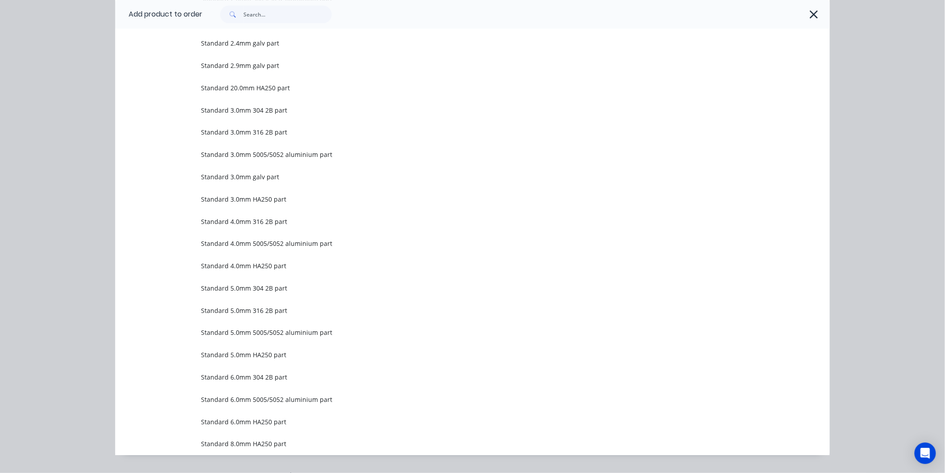
scroll to position [1028, 0]
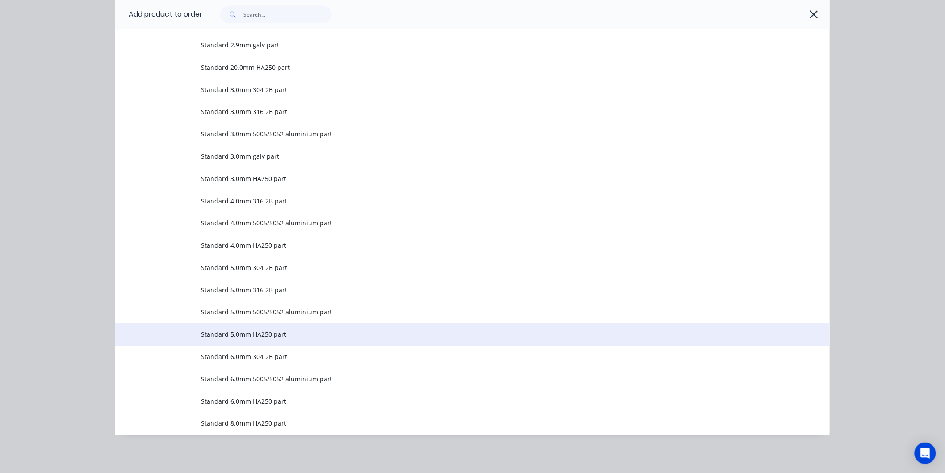
click at [243, 335] on span "Standard 5.0mm HA250 part" at bounding box center [452, 333] width 503 height 9
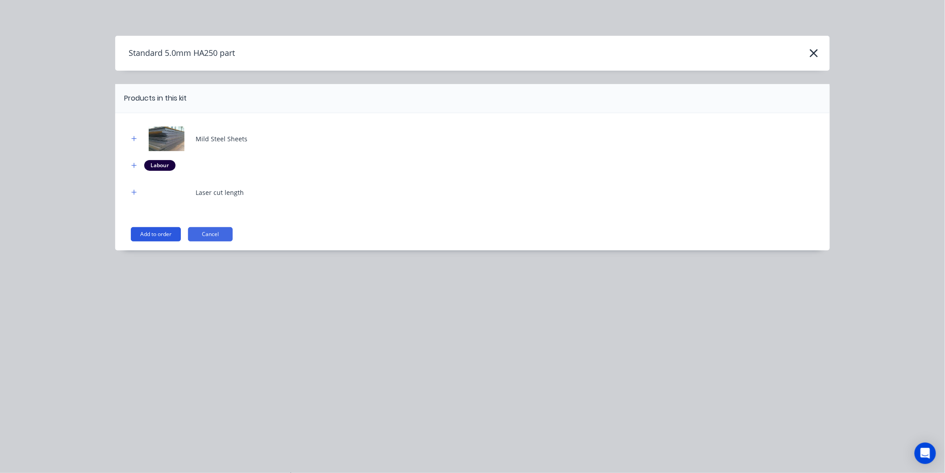
click at [152, 230] on button "Add to order" at bounding box center [156, 234] width 50 height 14
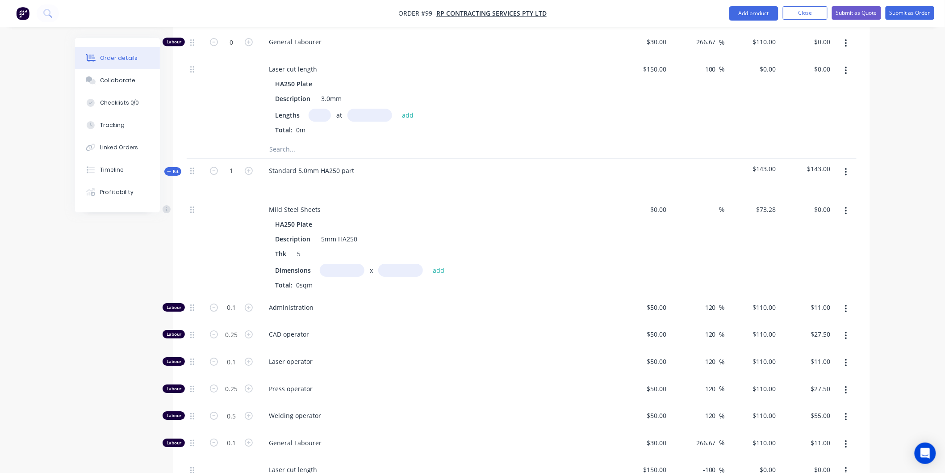
scroll to position [1070, 0]
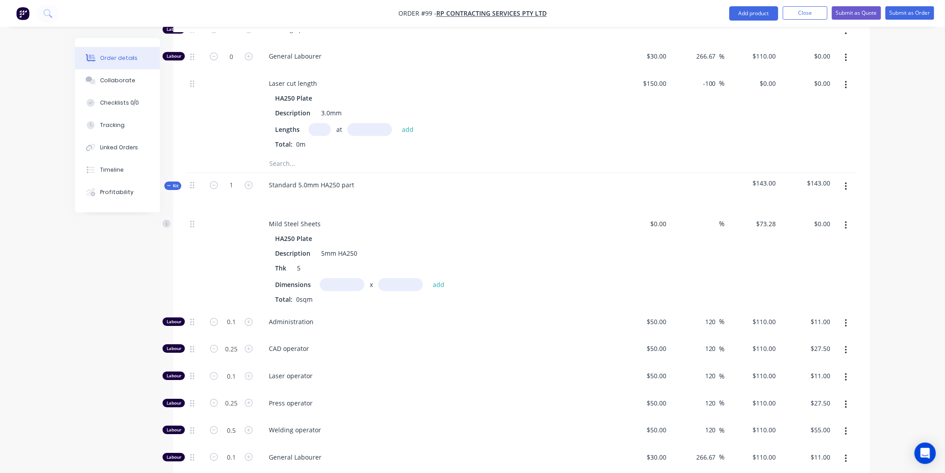
click at [350, 278] on input "text" at bounding box center [342, 284] width 45 height 13
type input "1.5m"
click at [397, 278] on input "text" at bounding box center [400, 284] width 45 height 13
type input "3m"
click at [442, 278] on button "add" at bounding box center [438, 284] width 21 height 12
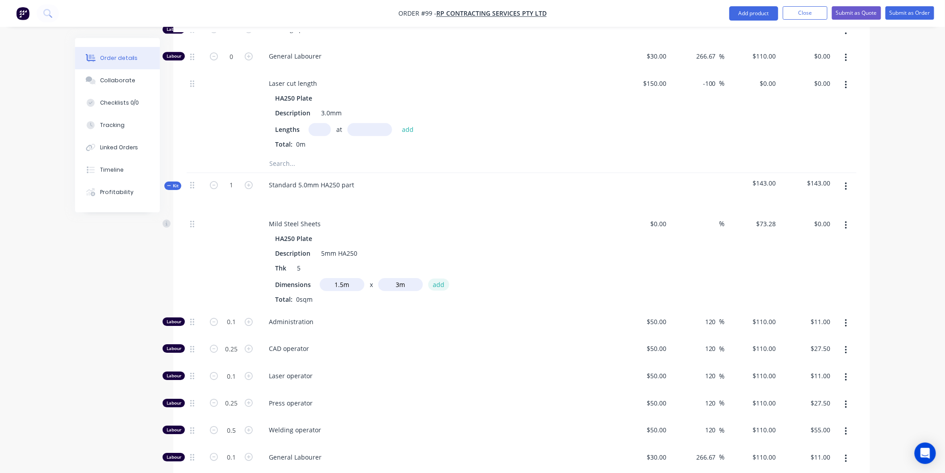
type input "$329.76"
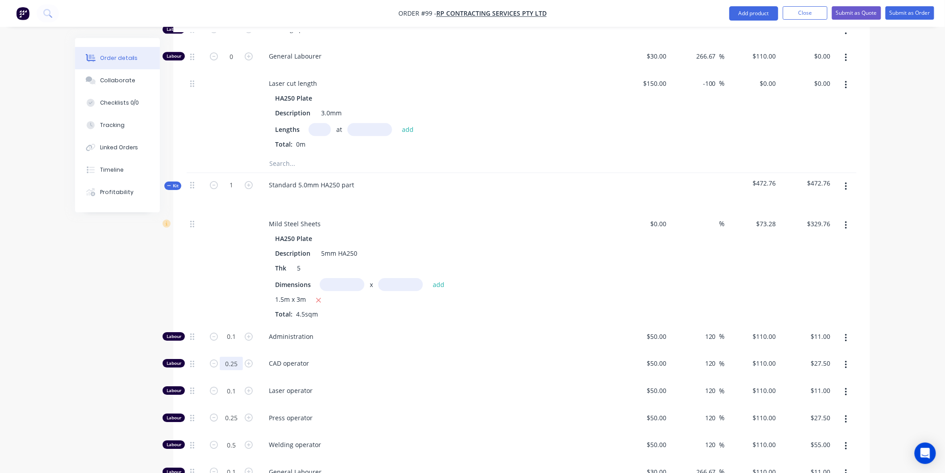
type input "0.5"
click at [410, 359] on div "CAD operator" at bounding box center [436, 364] width 357 height 27
type input "$55.00"
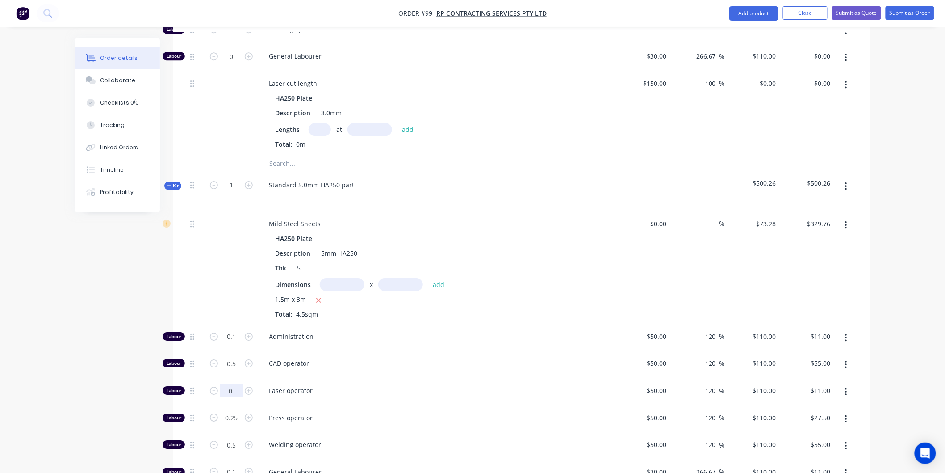
type input "0"
click at [398, 386] on div "Laser operator" at bounding box center [436, 391] width 357 height 27
click at [239, 384] on input "text" at bounding box center [231, 390] width 23 height 13
type input "0"
type input "$0.00"
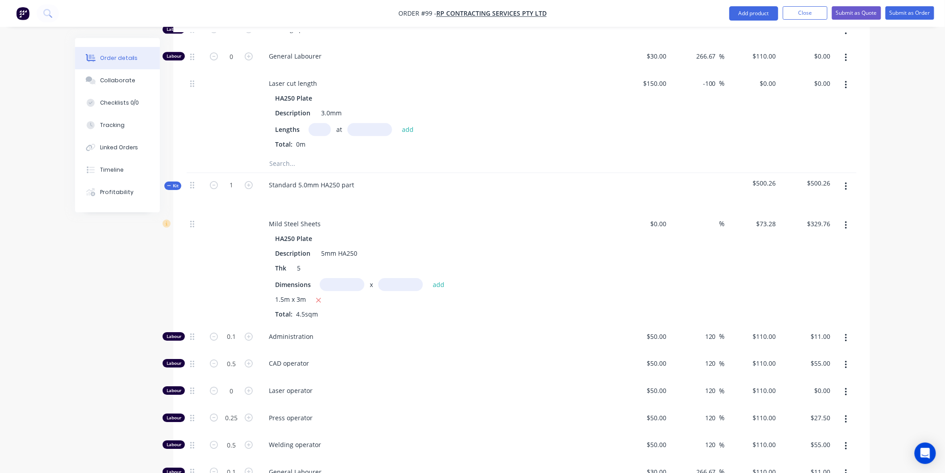
drag, startPoint x: 392, startPoint y: 379, endPoint x: 305, endPoint y: 387, distance: 88.0
click at [392, 385] on span "Laser operator" at bounding box center [440, 389] width 343 height 9
type input "0.75"
type input "$82.50"
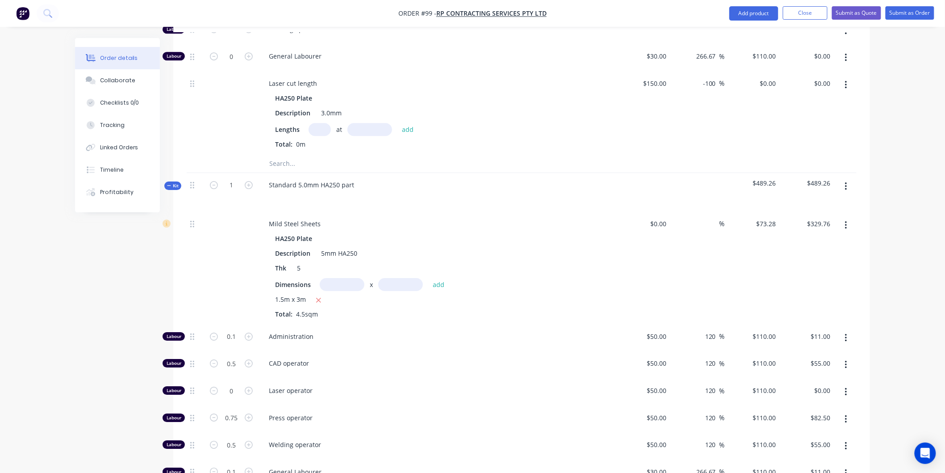
click at [410, 413] on span "Press operator" at bounding box center [440, 417] width 343 height 9
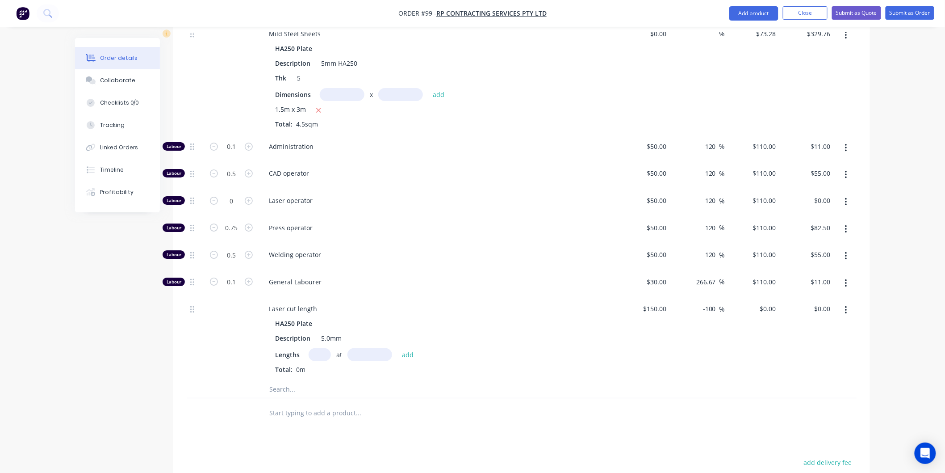
scroll to position [1269, 0]
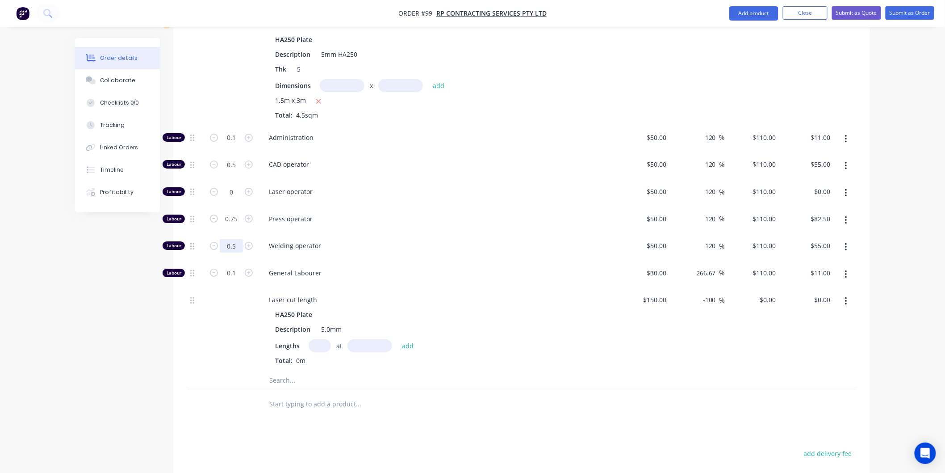
type input "0"
type input "$0.00"
click at [351, 248] on div "Welding operator" at bounding box center [436, 247] width 357 height 27
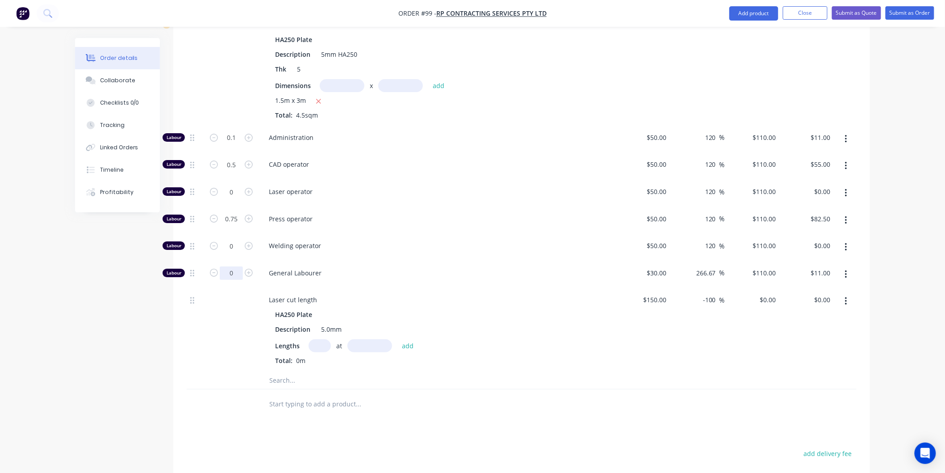
type input "0"
type input "$0.00"
click at [383, 261] on div "General Labourer" at bounding box center [436, 274] width 357 height 27
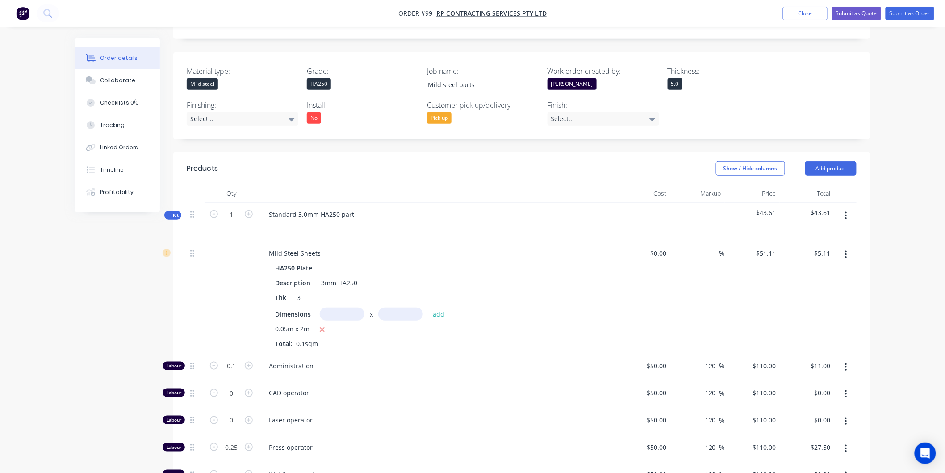
scroll to position [177, 0]
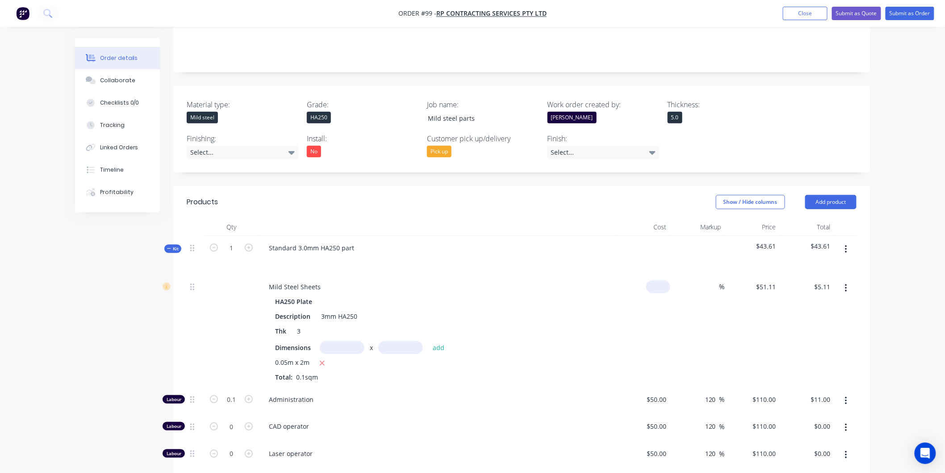
click at [666, 280] on input at bounding box center [660, 286] width 21 height 13
type input "$51.11"
click at [713, 280] on input at bounding box center [714, 286] width 10 height 13
type input "30"
type input "$66.443"
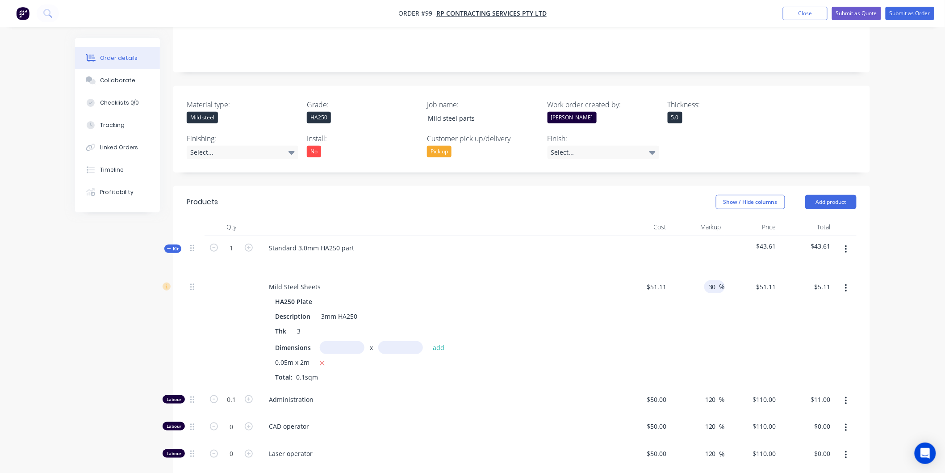
type input "$6.64"
click at [700, 307] on div "30 30 %" at bounding box center [697, 331] width 55 height 113
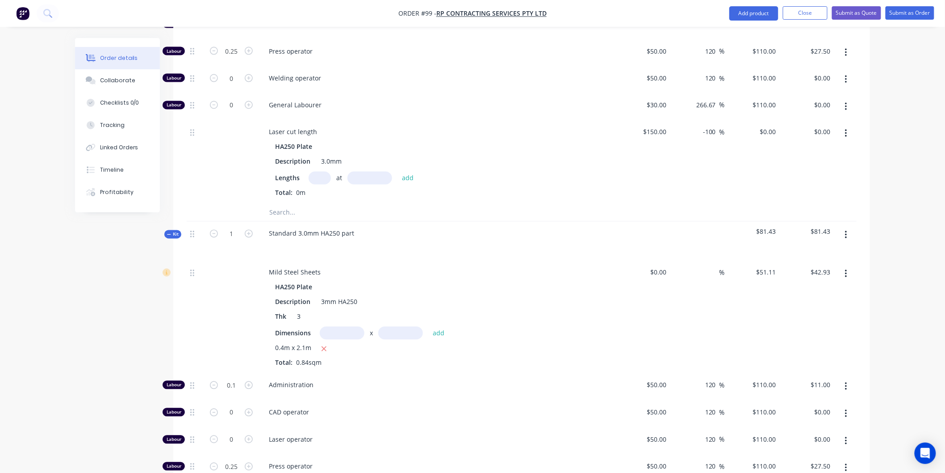
scroll to position [624, 0]
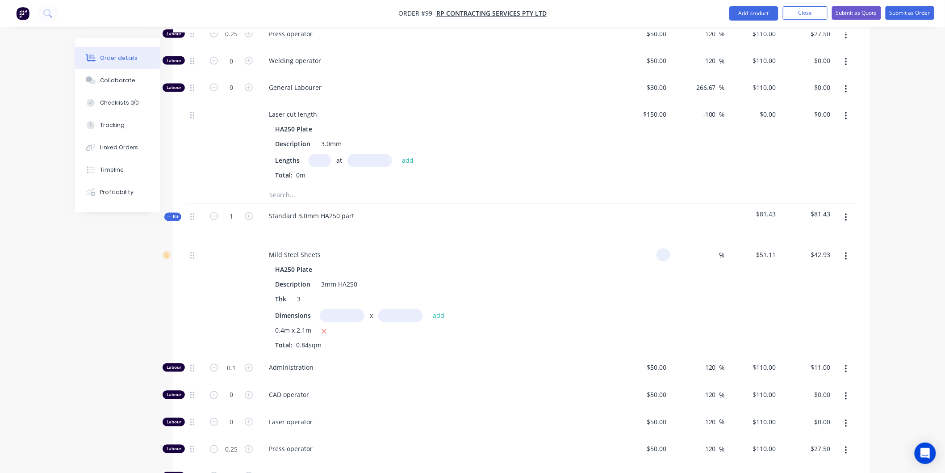
click at [667, 248] on input at bounding box center [665, 254] width 10 height 13
click at [713, 248] on input at bounding box center [714, 254] width 10 height 13
type input "$51.11"
type input "30"
type input "$66.443"
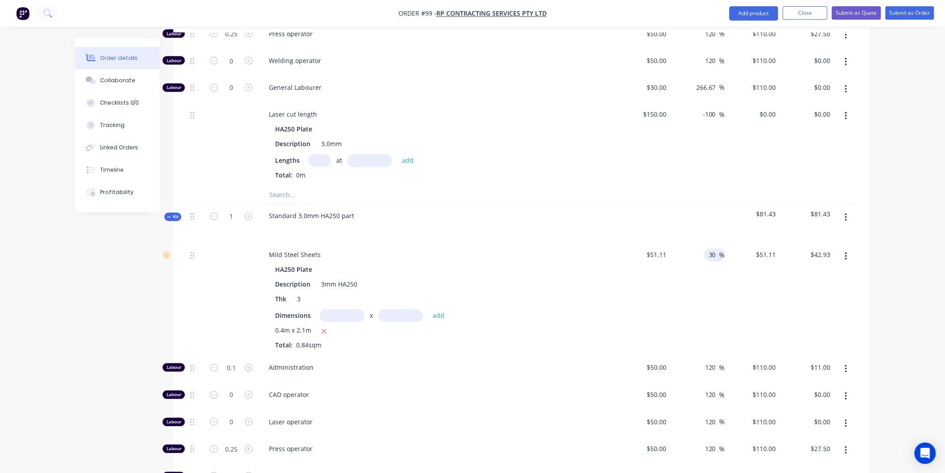
type input "$55.81"
click at [706, 279] on div "30 30 %" at bounding box center [697, 299] width 55 height 113
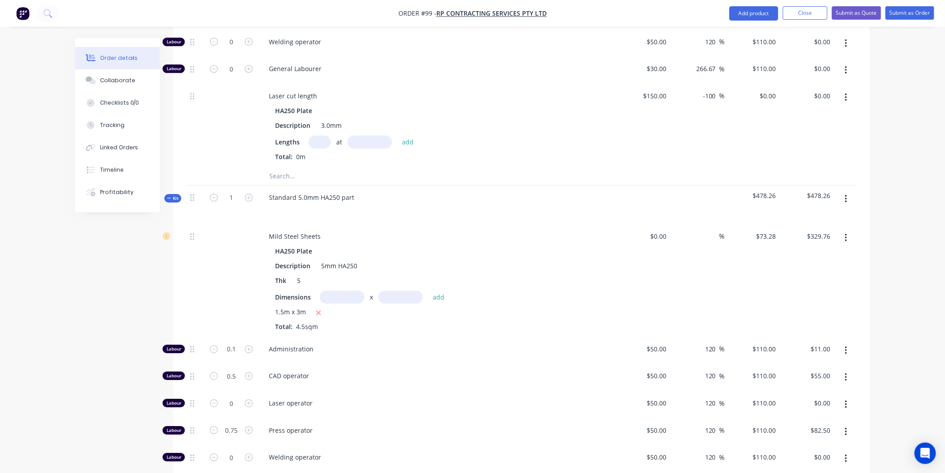
scroll to position [1070, 0]
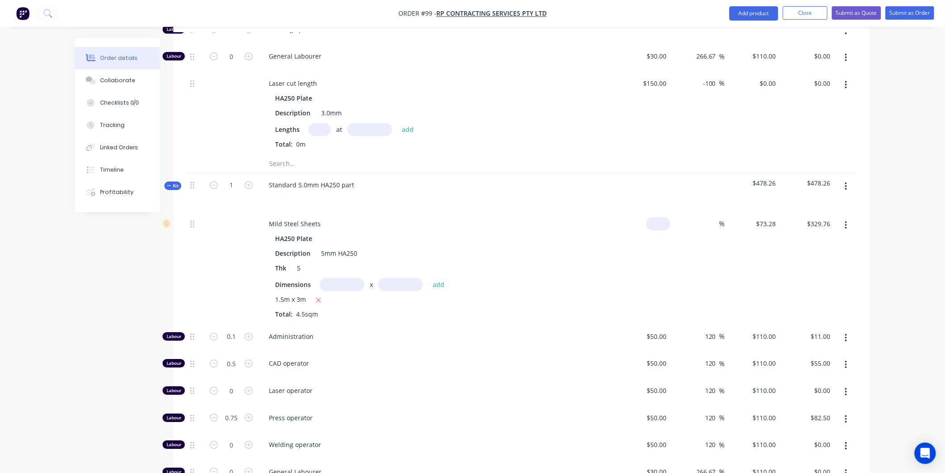
click at [669, 217] on input at bounding box center [660, 223] width 21 height 13
type input "$73.28"
click at [709, 217] on input at bounding box center [714, 223] width 10 height 13
type input "30"
type input "$95.264"
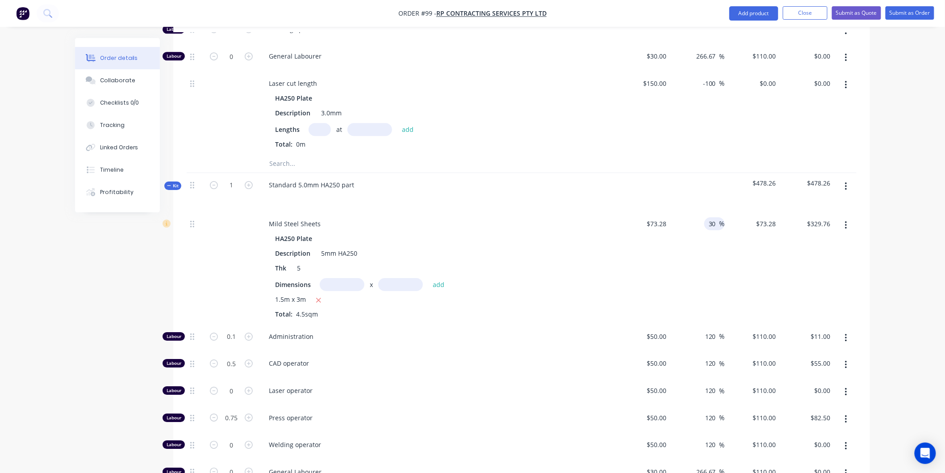
type input "$428.69"
click at [691, 243] on div "30 30 %" at bounding box center [697, 268] width 55 height 113
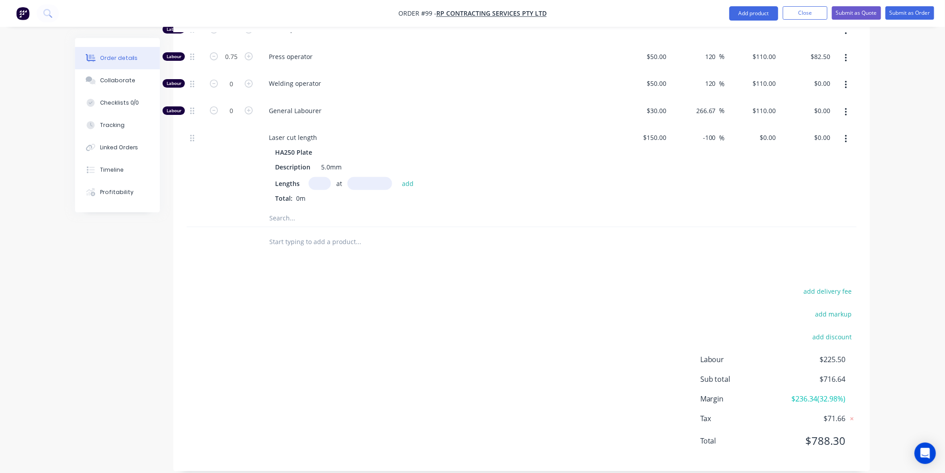
scroll to position [1432, 0]
click at [114, 164] on button "Timeline" at bounding box center [117, 170] width 85 height 22
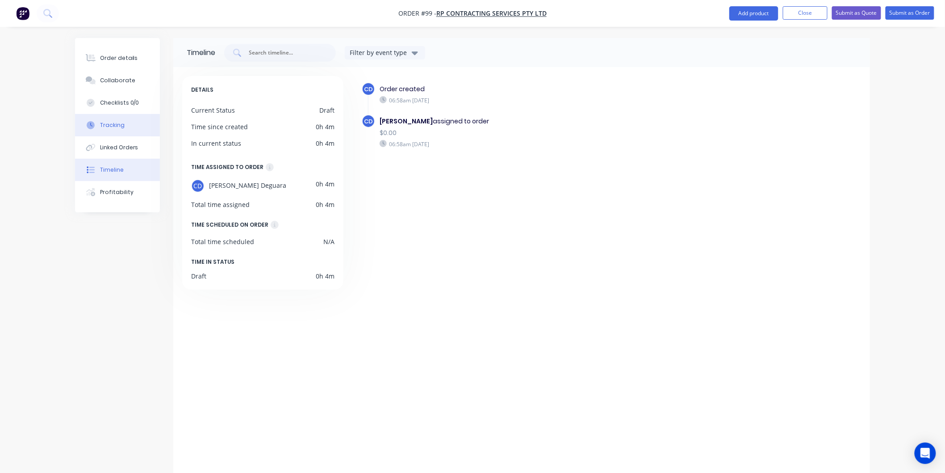
click at [117, 121] on div "Tracking" at bounding box center [112, 125] width 25 height 8
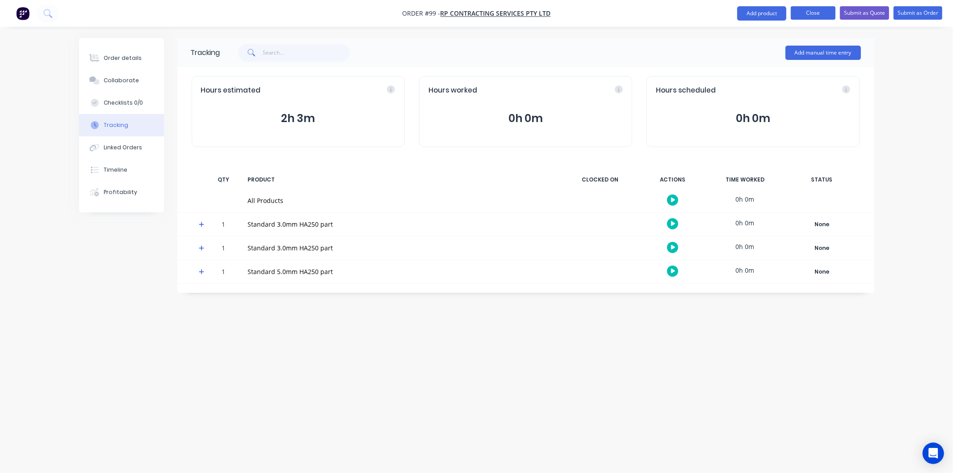
click at [814, 13] on button "Close" at bounding box center [813, 12] width 45 height 13
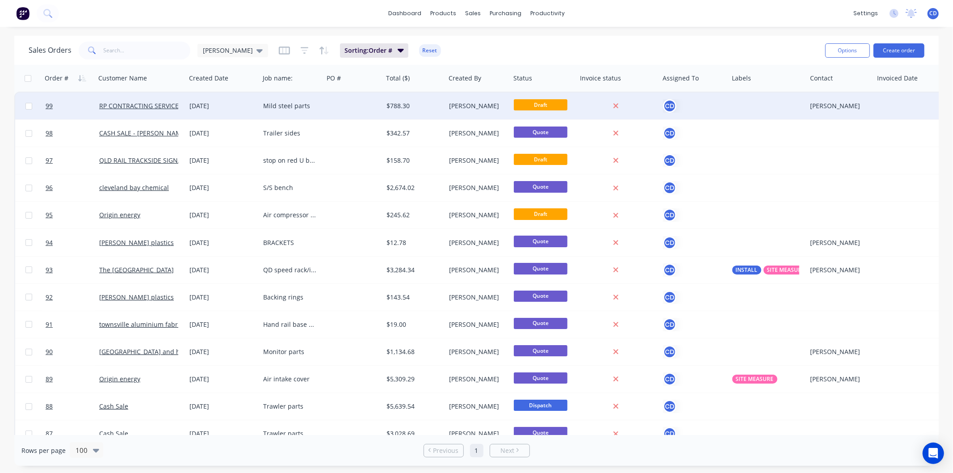
click at [203, 108] on div "[DATE]" at bounding box center [222, 105] width 67 height 9
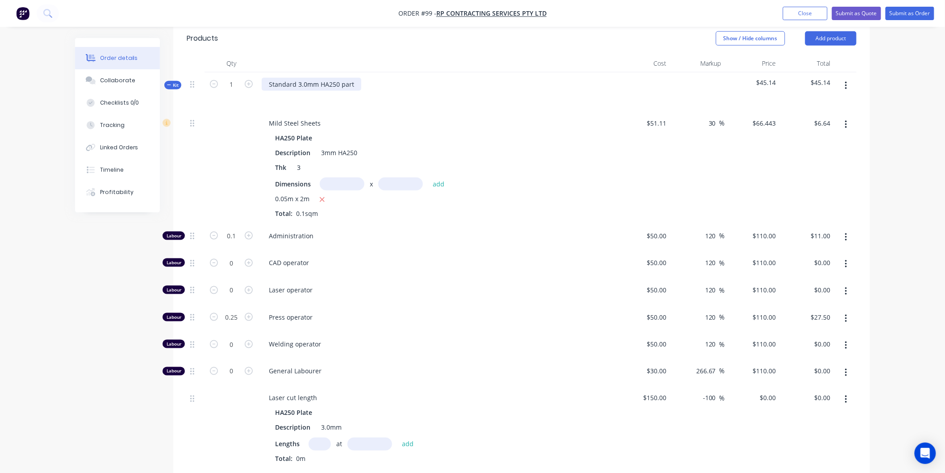
scroll to position [397, 0]
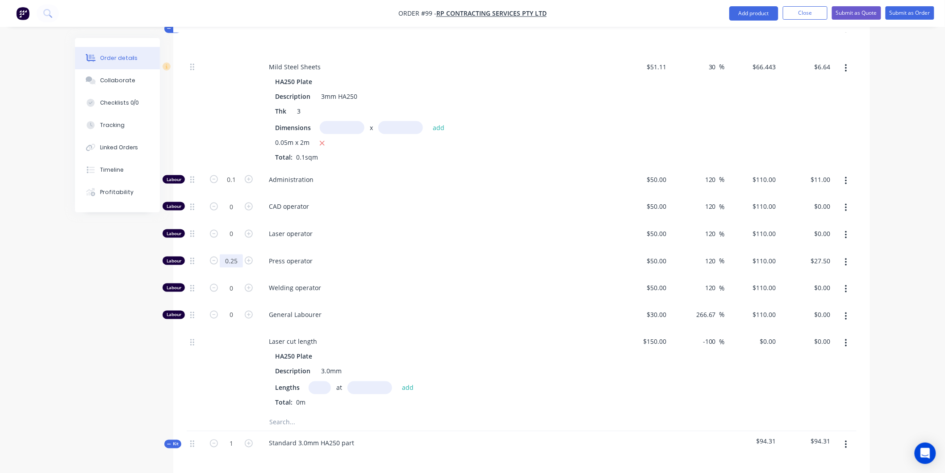
click at [237, 186] on input "0.25" at bounding box center [231, 179] width 23 height 13
type input "0.5"
type input "$55.00"
click at [431, 249] on div "Press operator" at bounding box center [436, 262] width 357 height 27
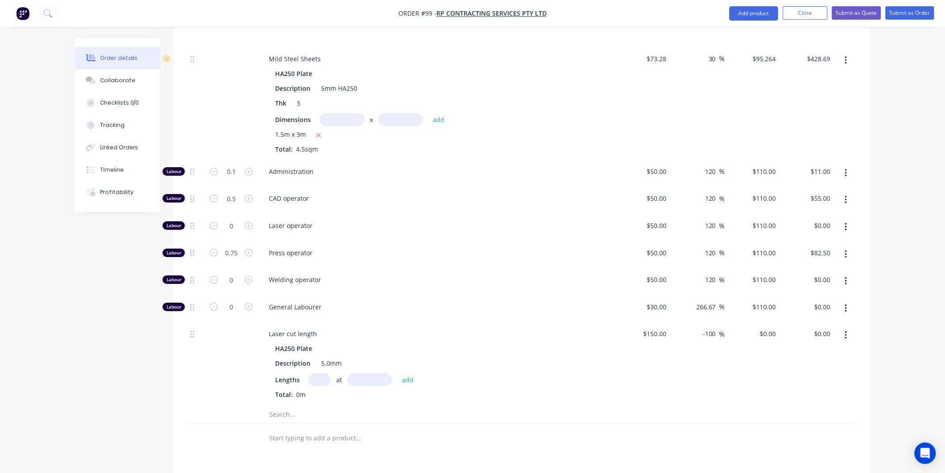
scroll to position [1234, 0]
type input "0"
type input "1"
type input "$110.00"
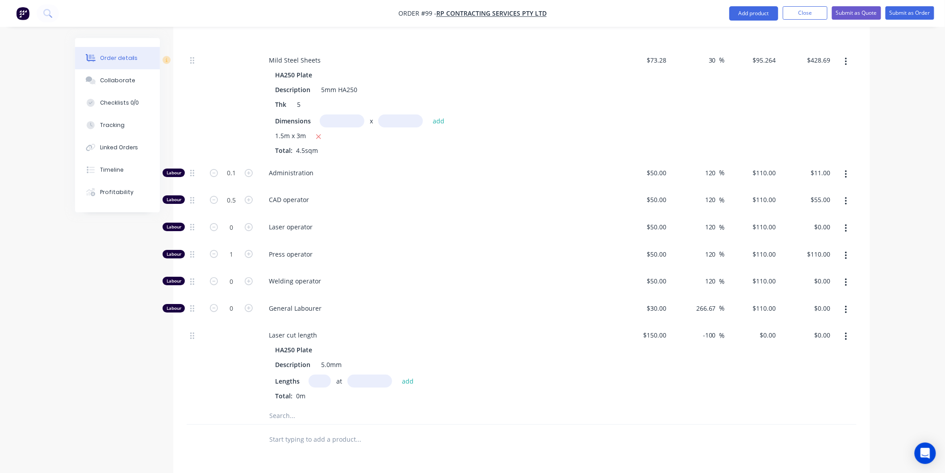
click at [409, 229] on div "Laser operator" at bounding box center [436, 228] width 357 height 27
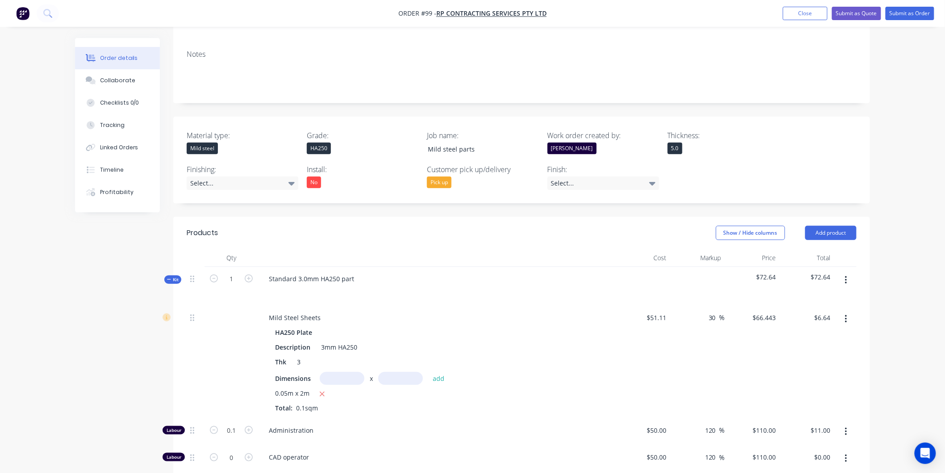
scroll to position [142, 0]
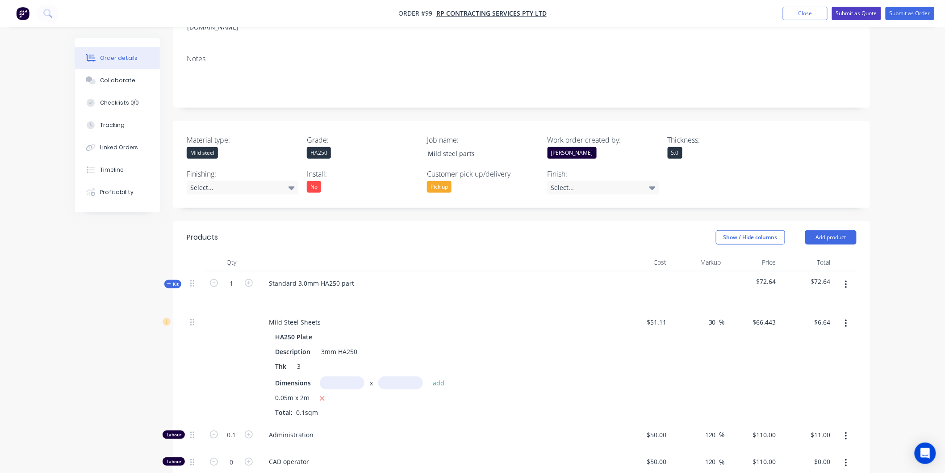
click at [859, 11] on button "Submit as Quote" at bounding box center [856, 13] width 49 height 13
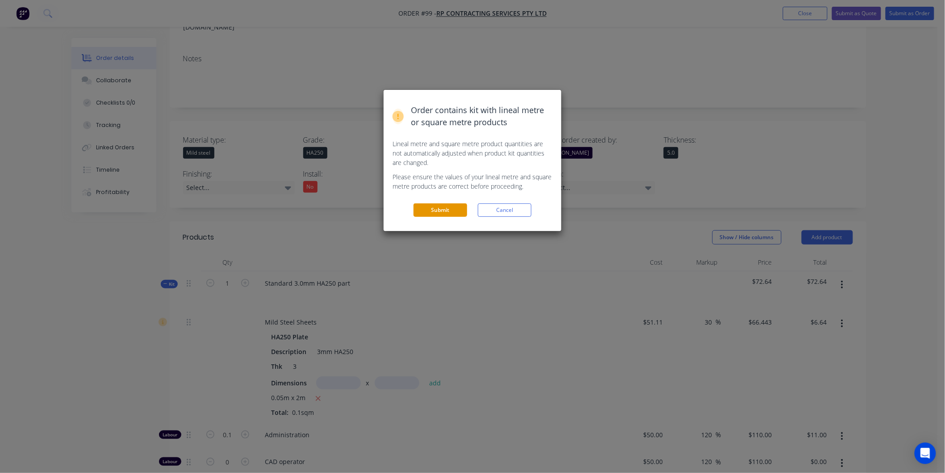
click at [456, 213] on button "Submit" at bounding box center [441, 209] width 54 height 13
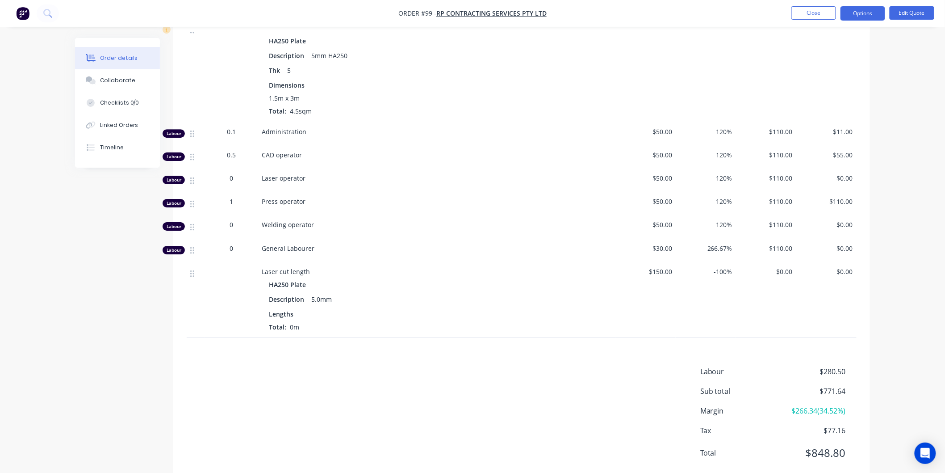
scroll to position [1139, 0]
